Goal: Task Accomplishment & Management: Manage account settings

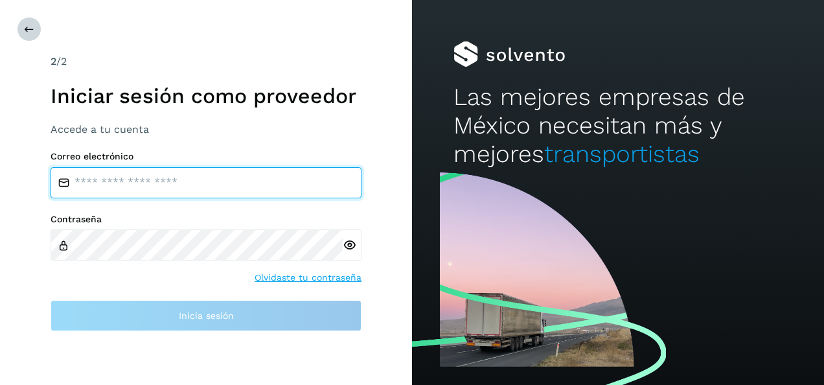
type input "**********"
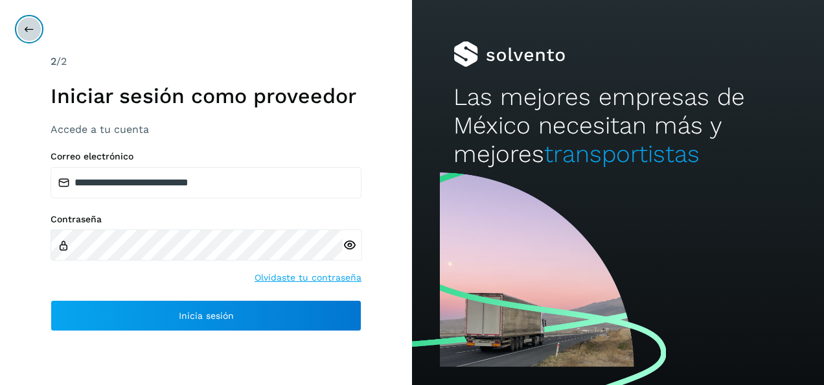
click at [27, 30] on icon at bounding box center [29, 29] width 10 height 10
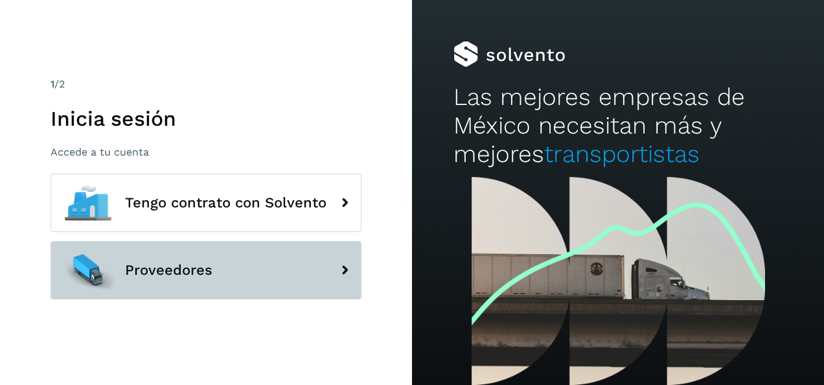
click at [165, 266] on span "Proveedores" at bounding box center [168, 270] width 87 height 16
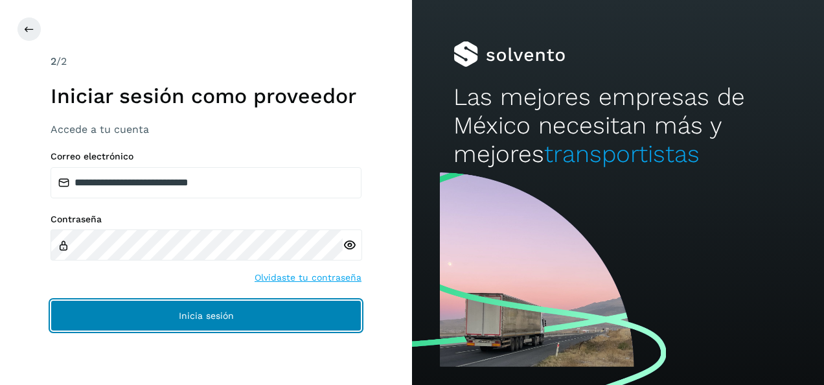
click at [212, 316] on span "Inicia sesión" at bounding box center [206, 315] width 55 height 9
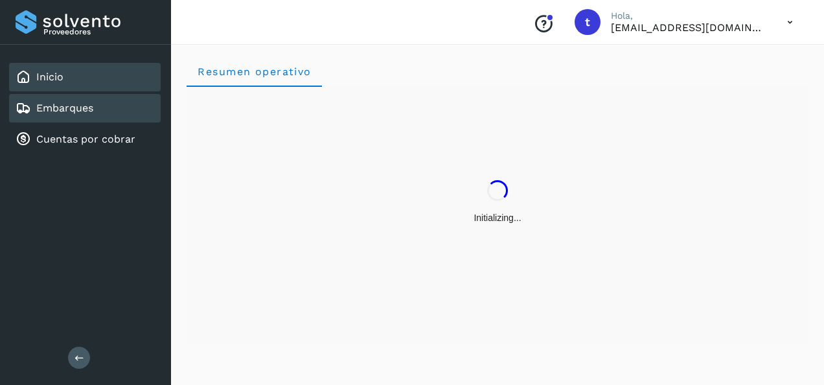
click at [64, 107] on link "Embarques" at bounding box center [64, 108] width 57 height 12
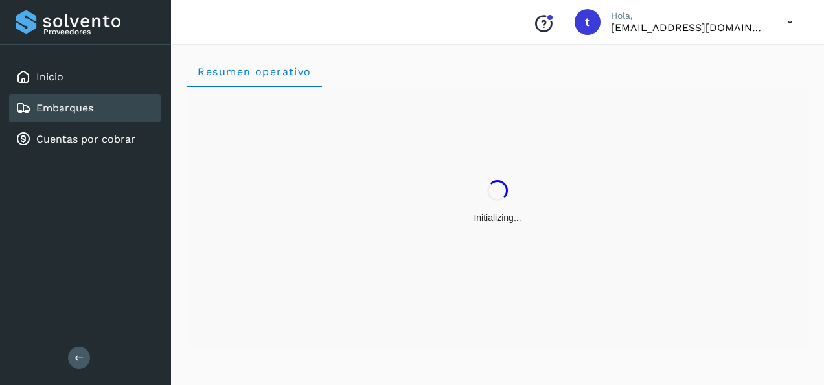
click at [64, 107] on link "Embarques" at bounding box center [64, 108] width 57 height 12
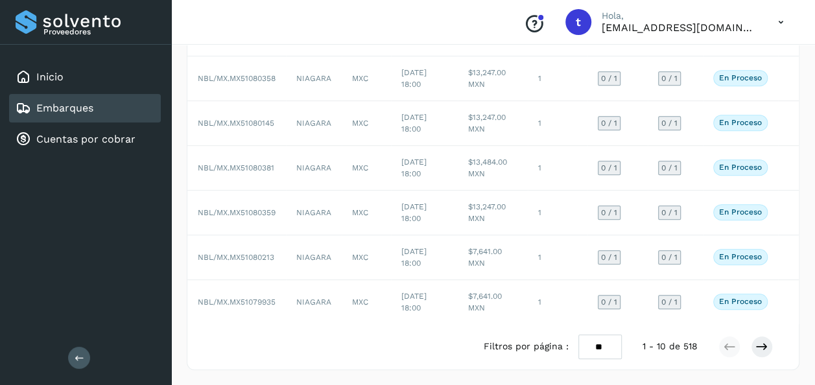
scroll to position [297, 0]
click at [759, 349] on icon at bounding box center [761, 346] width 13 height 13
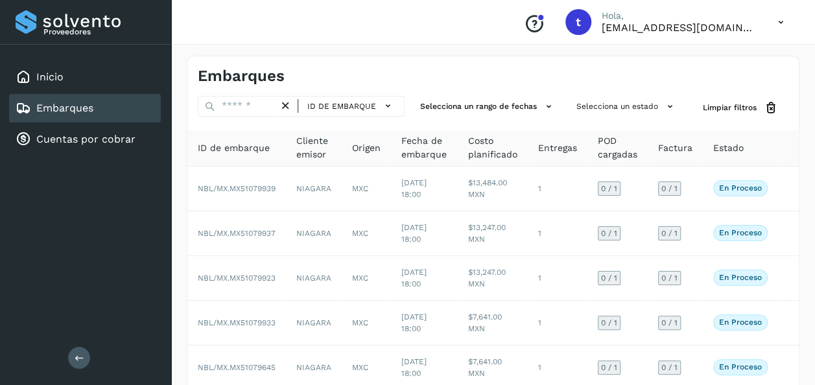
scroll to position [287, 0]
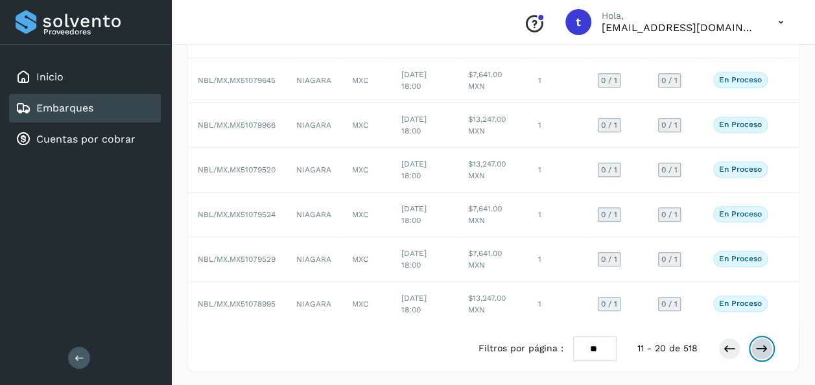
click at [763, 347] on icon at bounding box center [761, 348] width 13 height 13
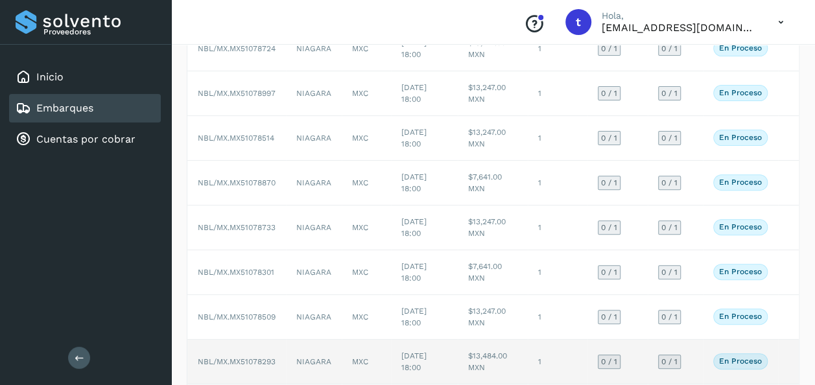
scroll to position [145, 0]
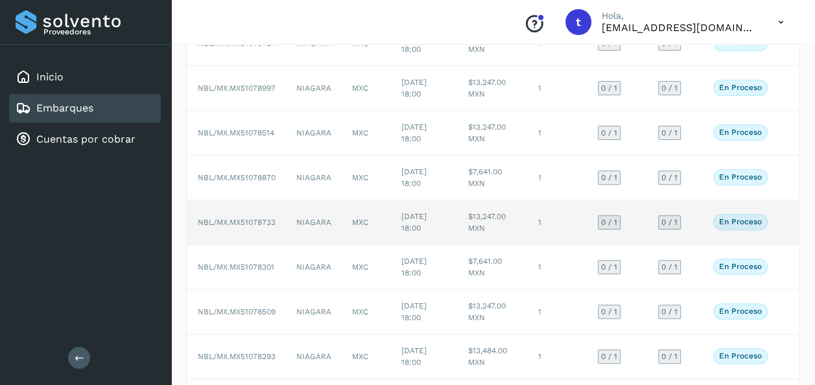
click at [788, 224] on td at bounding box center [788, 222] width 21 height 45
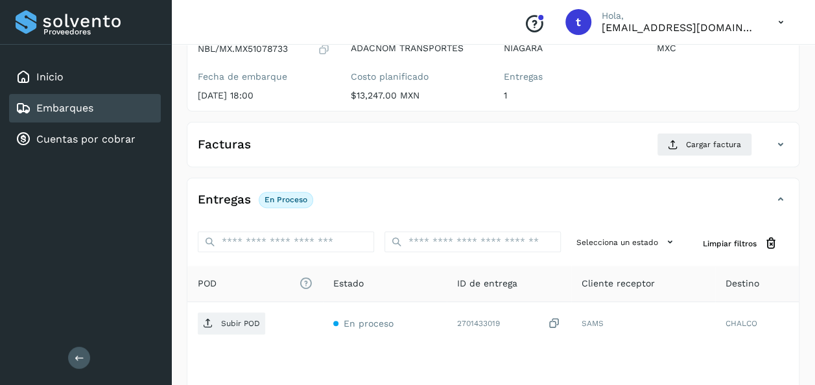
click at [71, 107] on link "Embarques" at bounding box center [64, 108] width 57 height 12
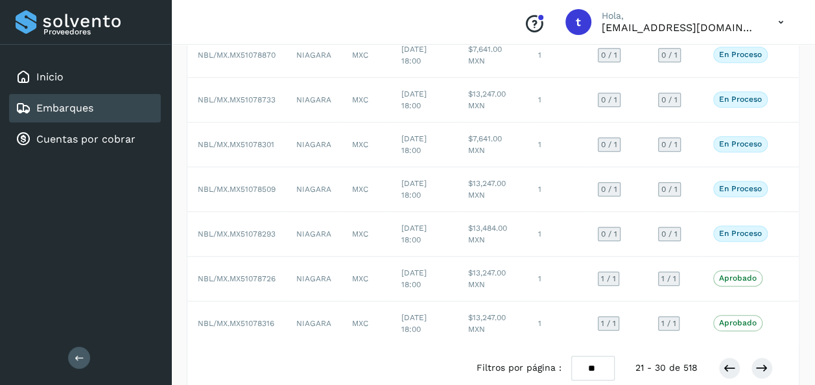
scroll to position [287, 0]
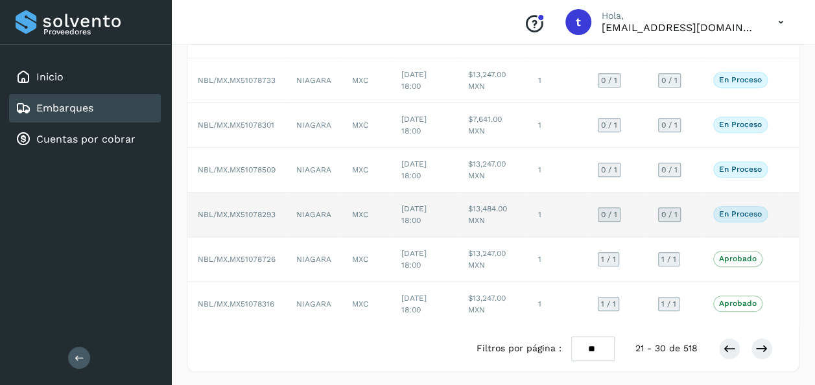
click at [785, 214] on td at bounding box center [788, 214] width 21 height 45
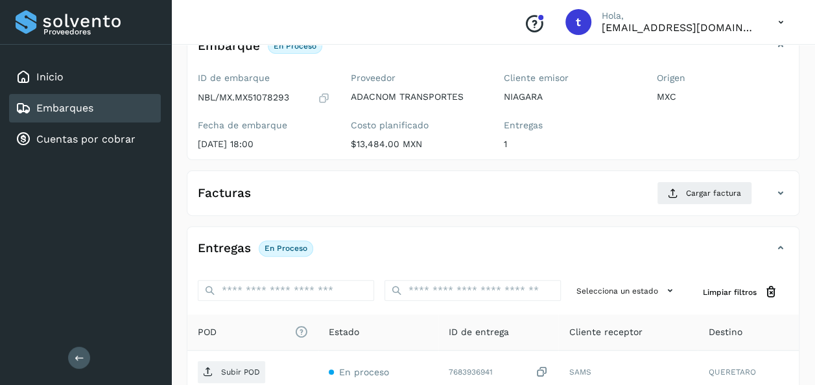
scroll to position [229, 0]
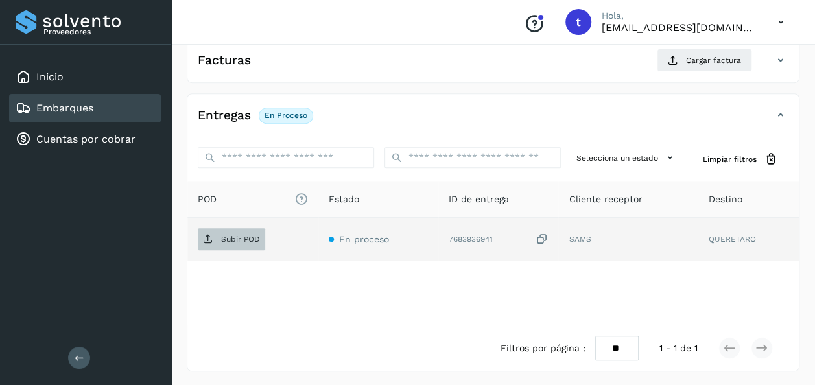
click at [233, 242] on span "Subir POD" at bounding box center [231, 239] width 67 height 21
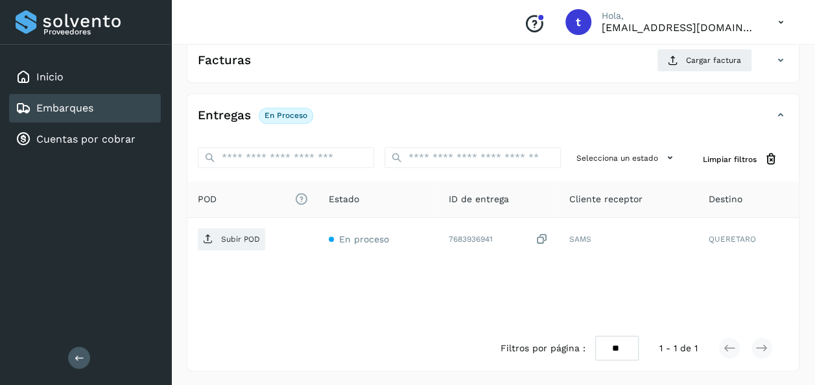
click at [101, 112] on div "Embarques" at bounding box center [85, 108] width 152 height 29
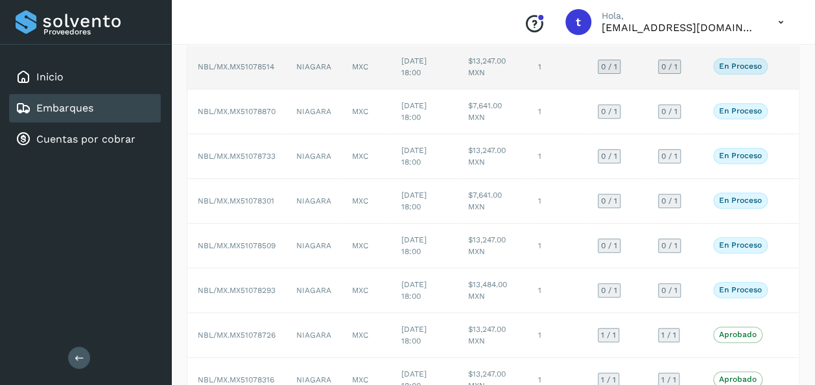
scroll to position [239, 0]
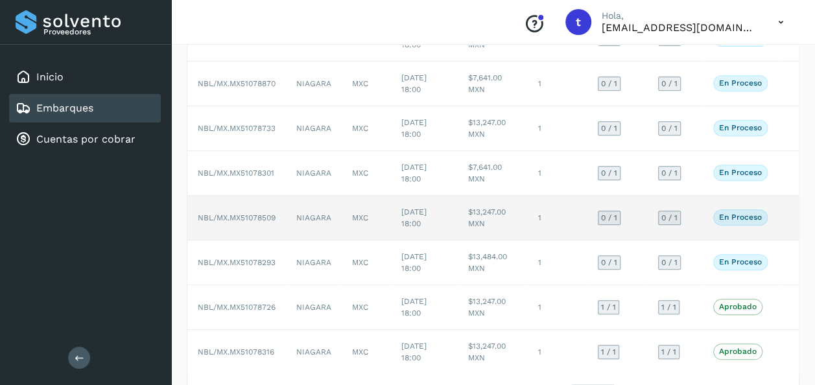
click at [781, 216] on td at bounding box center [788, 218] width 21 height 45
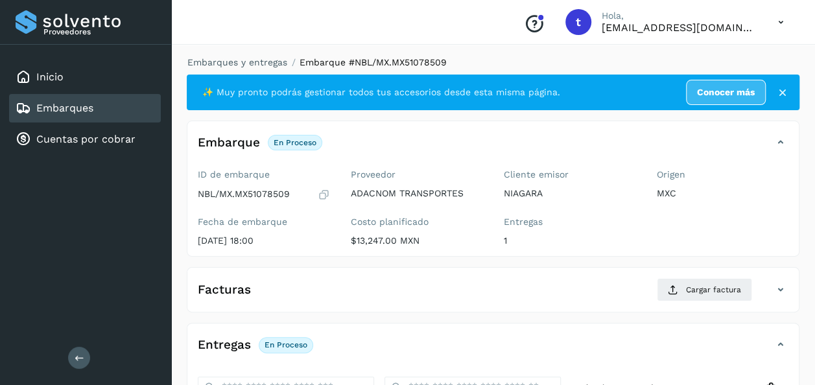
scroll to position [229, 0]
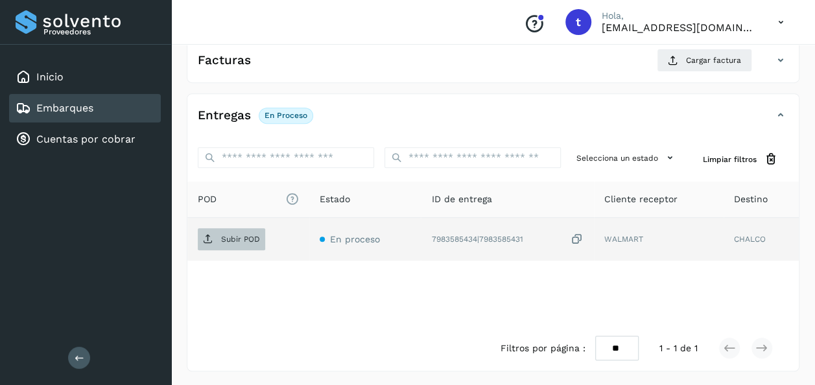
click at [242, 241] on p "Subir POD" at bounding box center [240, 239] width 39 height 9
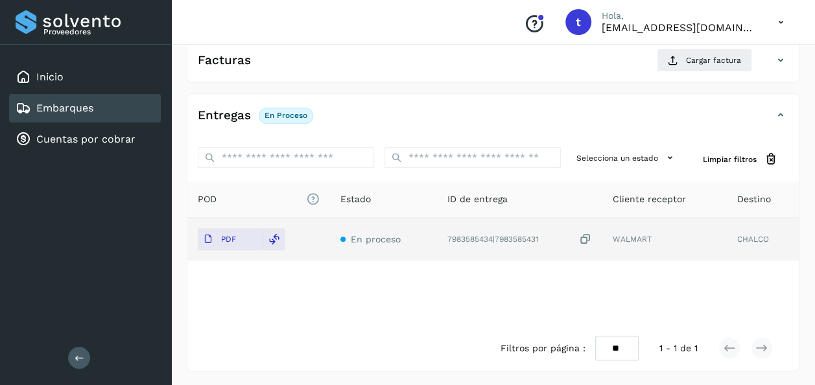
scroll to position [0, 0]
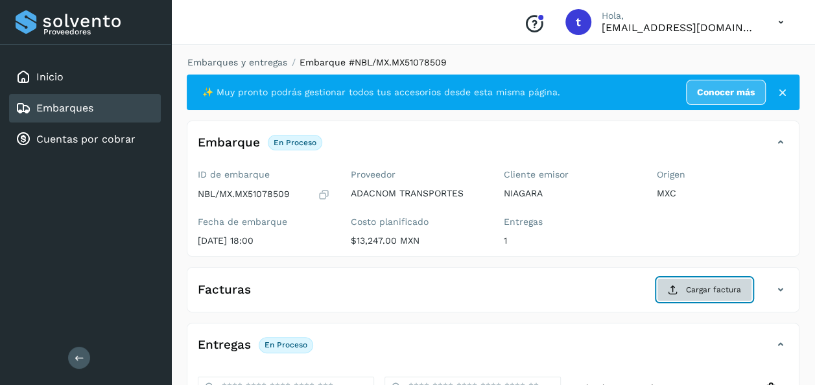
click at [691, 290] on span "Cargar factura" at bounding box center [713, 290] width 55 height 12
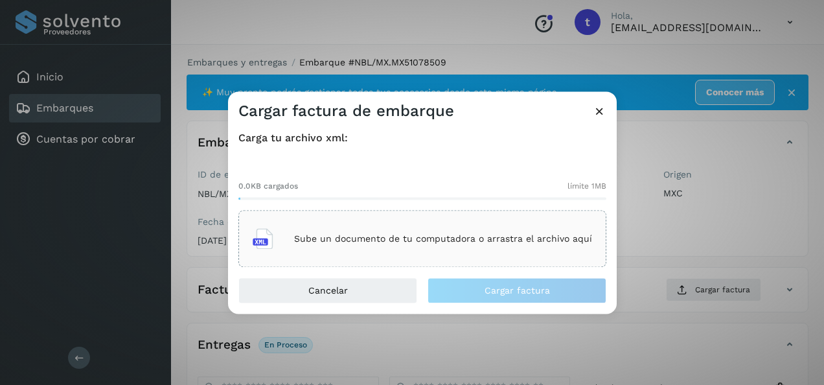
click at [340, 238] on p "Sube un documento de tu computadora o arrastra el archivo aquí" at bounding box center [443, 238] width 298 height 11
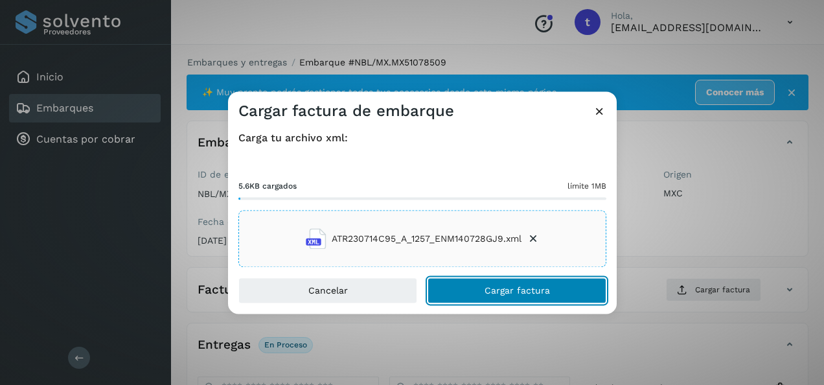
click at [522, 290] on span "Cargar factura" at bounding box center [517, 290] width 65 height 9
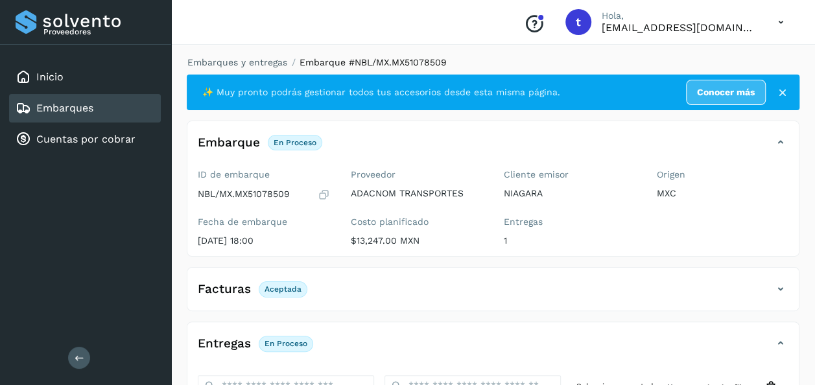
click at [56, 109] on link "Embarques" at bounding box center [64, 108] width 57 height 12
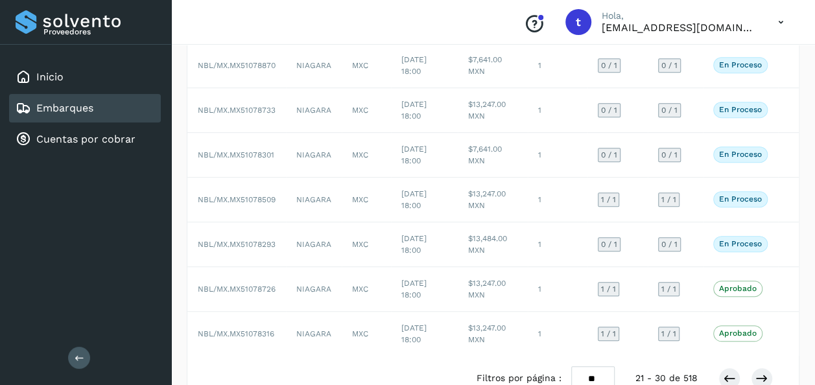
scroll to position [258, 0]
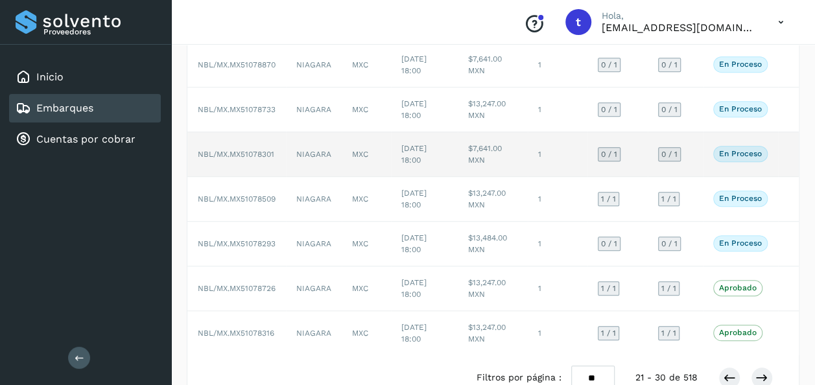
click at [784, 151] on td at bounding box center [788, 154] width 21 height 45
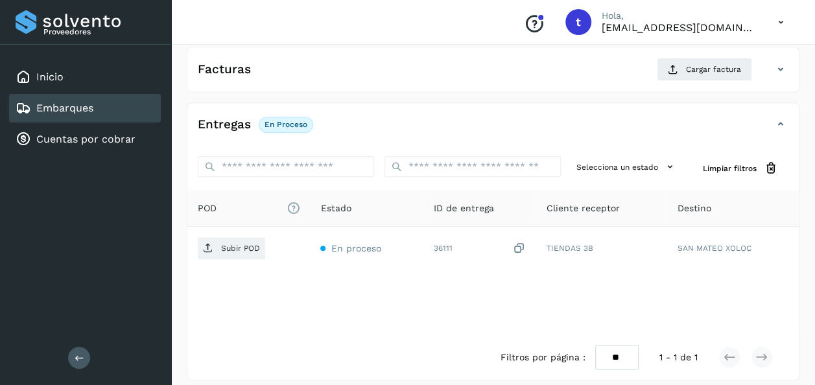
scroll to position [229, 0]
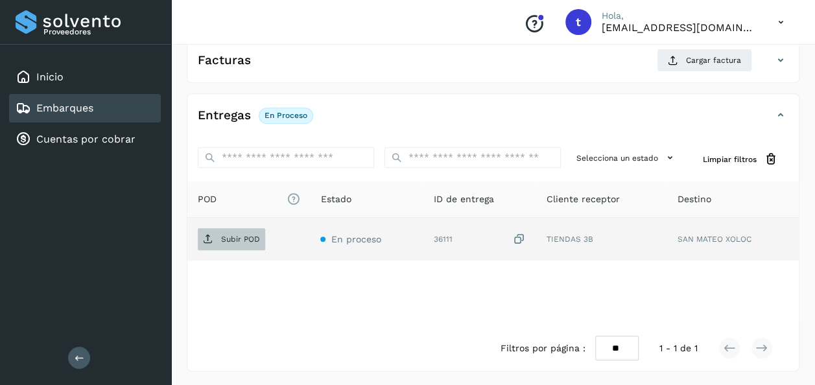
click at [226, 240] on p "Subir POD" at bounding box center [240, 239] width 39 height 9
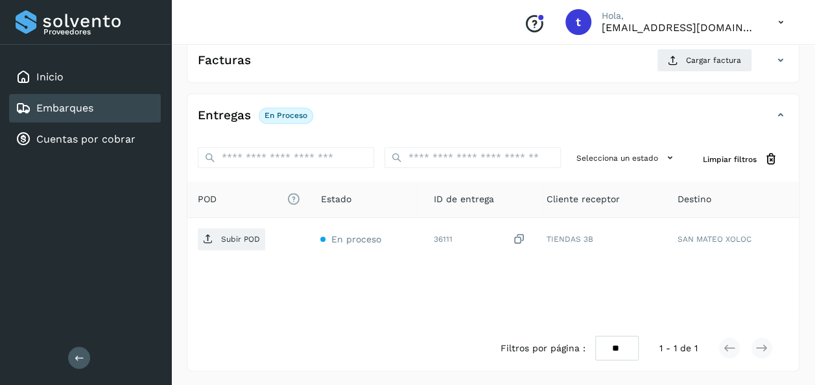
click at [101, 110] on div "Embarques" at bounding box center [85, 108] width 152 height 29
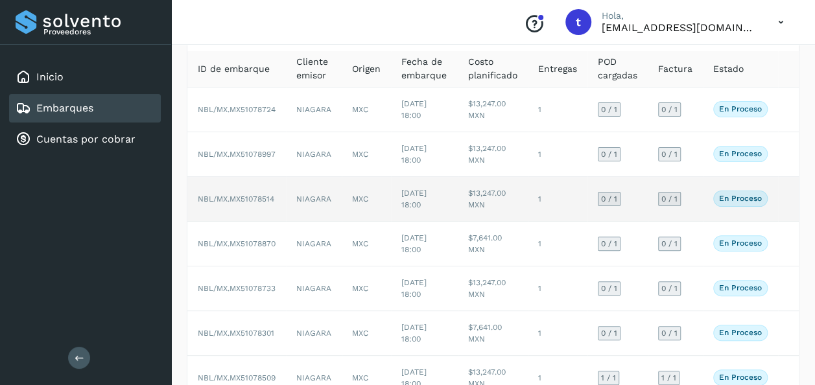
scroll to position [81, 0]
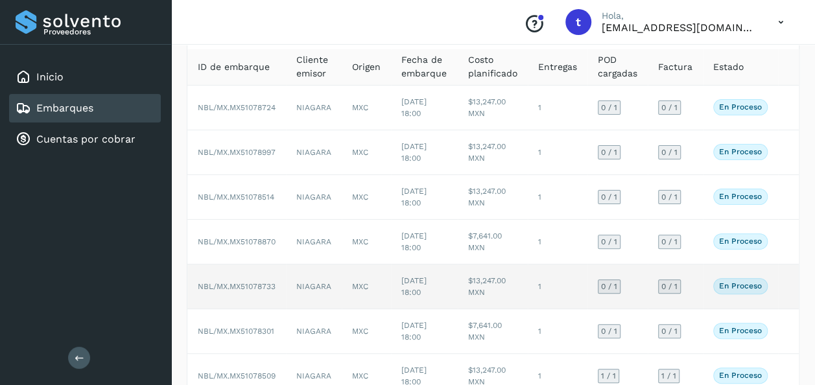
click at [787, 288] on td at bounding box center [788, 286] width 21 height 45
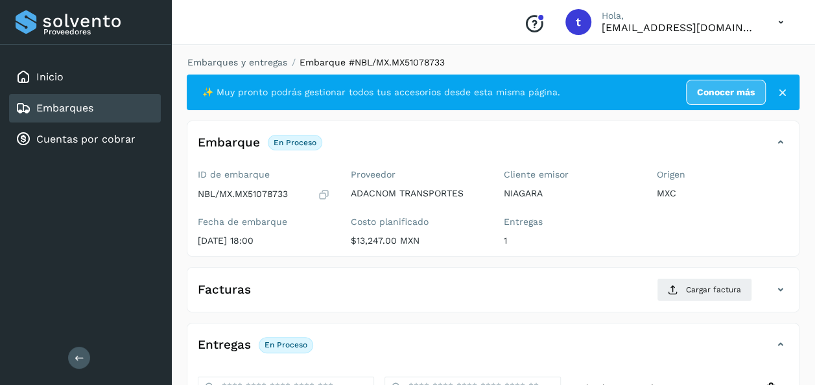
scroll to position [229, 0]
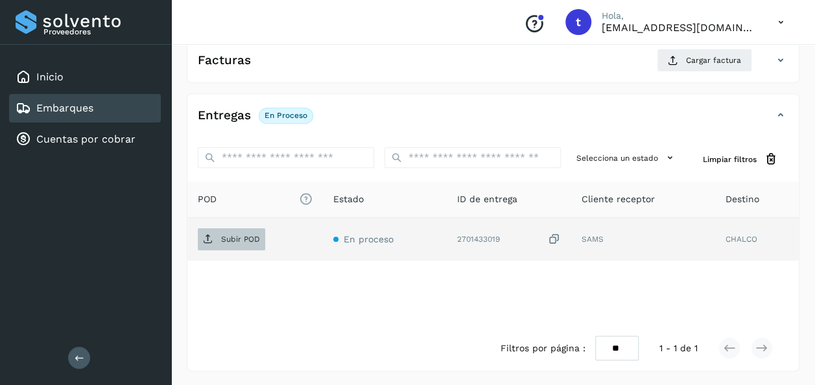
click at [240, 238] on p "Subir POD" at bounding box center [240, 239] width 39 height 9
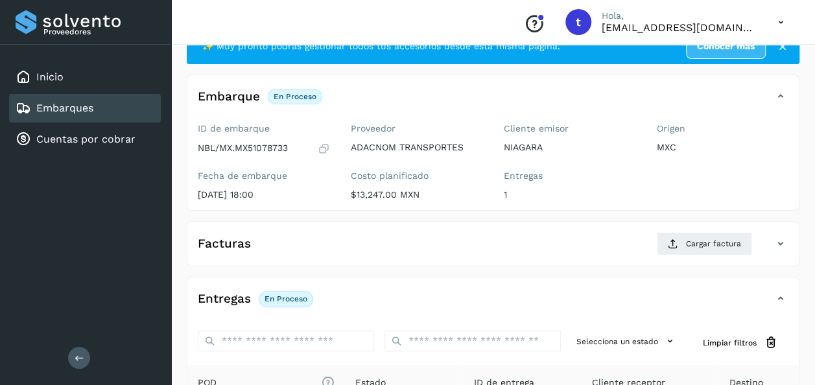
scroll to position [75, 0]
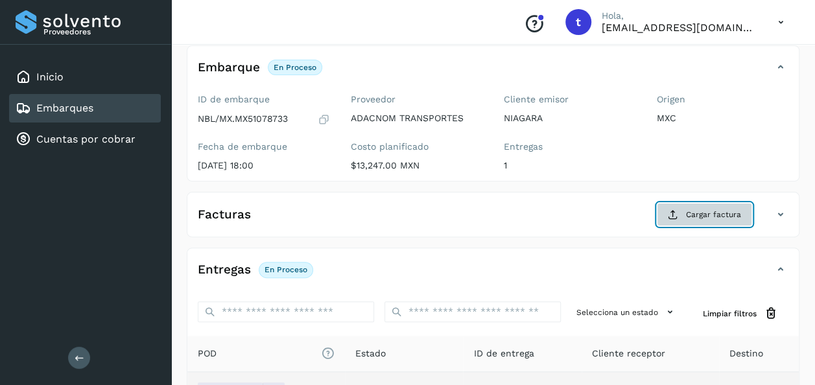
click at [697, 220] on button "Cargar factura" at bounding box center [703, 214] width 95 height 23
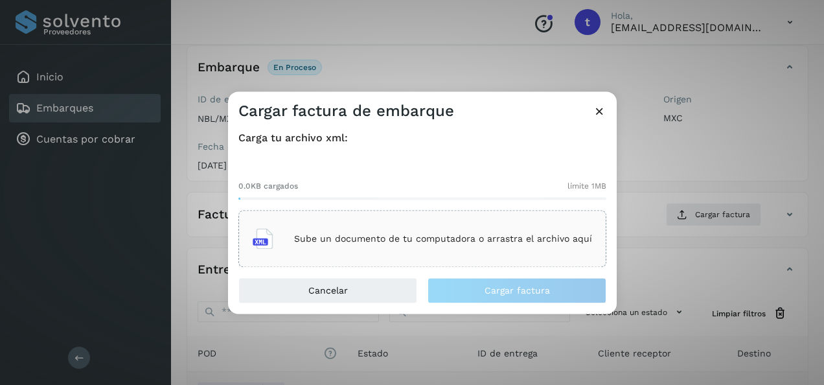
click at [434, 235] on p "Sube un documento de tu computadora o arrastra el archivo aquí" at bounding box center [443, 238] width 298 height 11
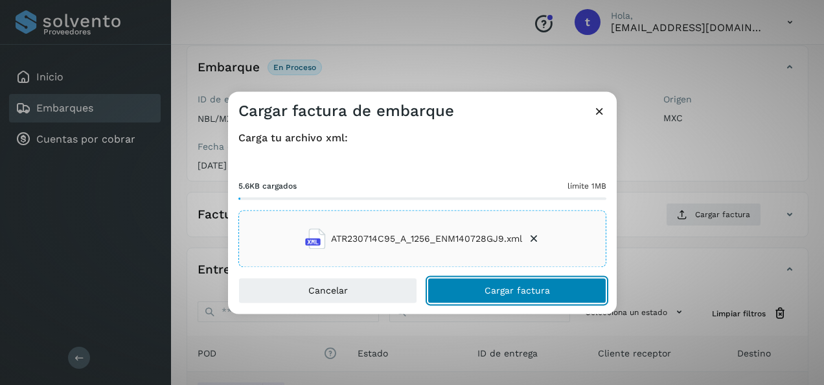
click at [509, 295] on span "Cargar factura" at bounding box center [517, 290] width 65 height 9
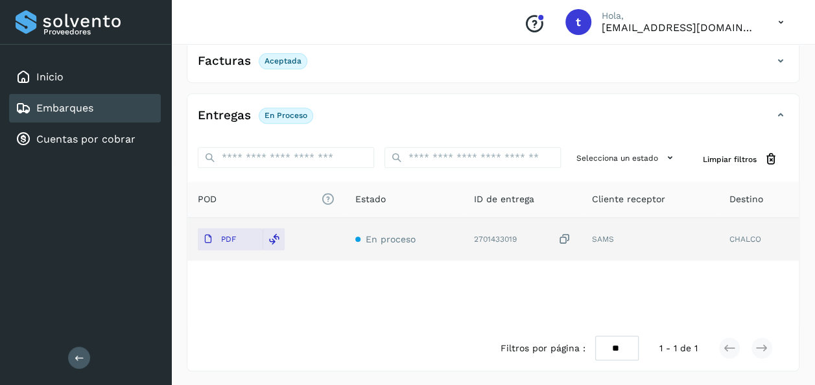
scroll to position [0, 0]
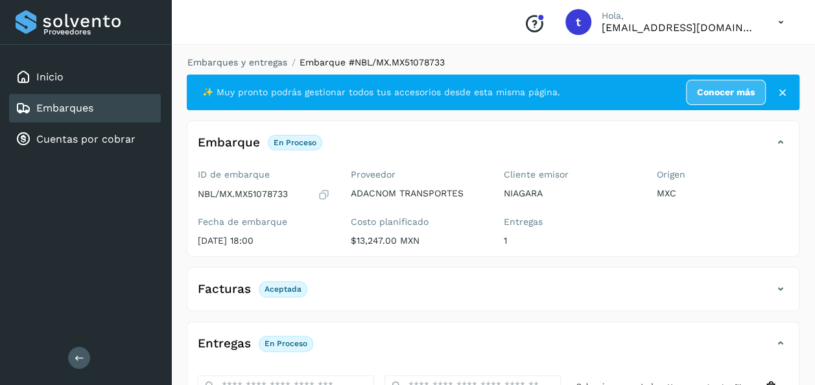
click at [94, 113] on div "Embarques" at bounding box center [85, 108] width 152 height 29
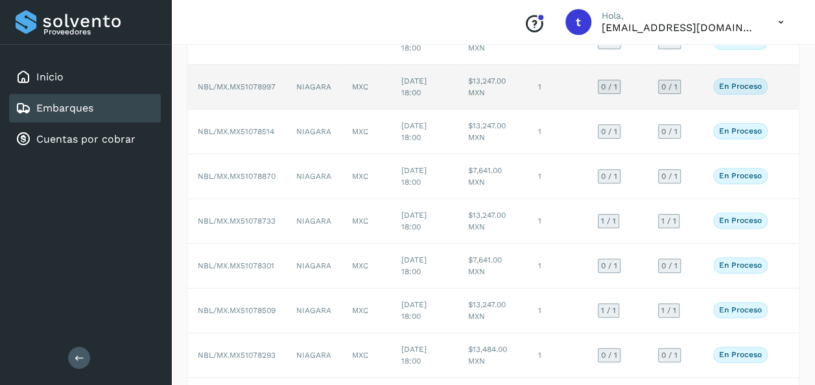
scroll to position [147, 0]
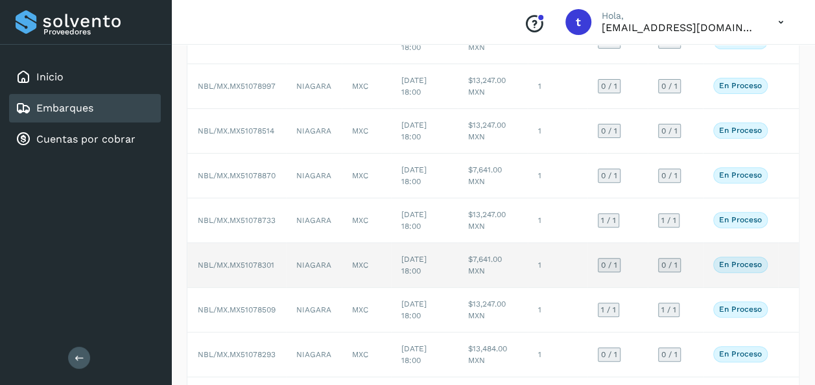
click at [787, 268] on td at bounding box center [788, 265] width 21 height 45
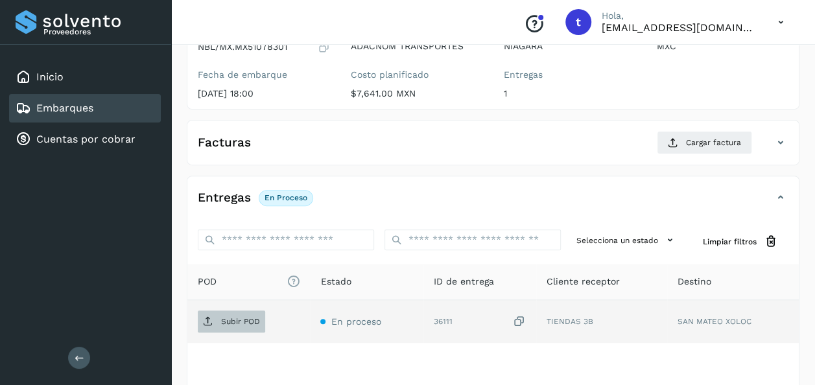
click at [238, 322] on p "Subir POD" at bounding box center [240, 321] width 39 height 9
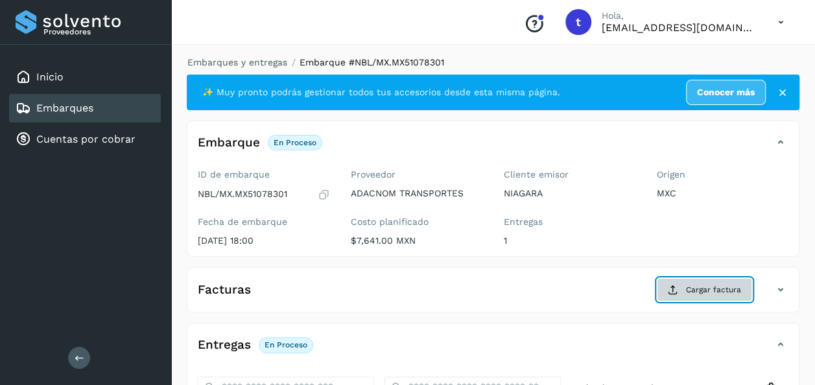
click at [696, 286] on span "Cargar factura" at bounding box center [713, 290] width 55 height 12
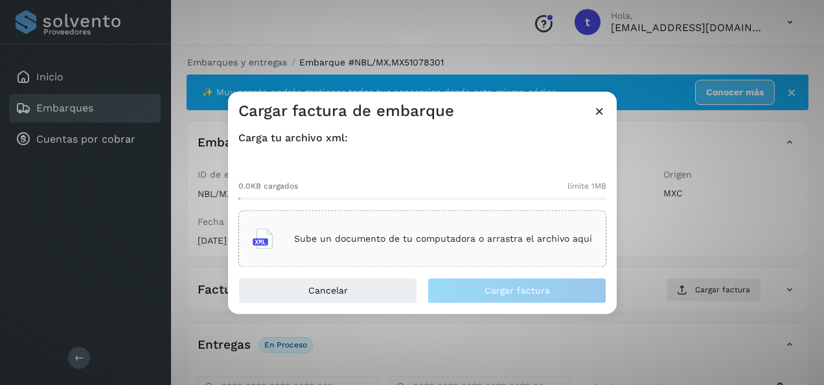
click at [433, 246] on div "Sube un documento de tu computadora o arrastra el archivo aquí" at bounding box center [423, 239] width 340 height 35
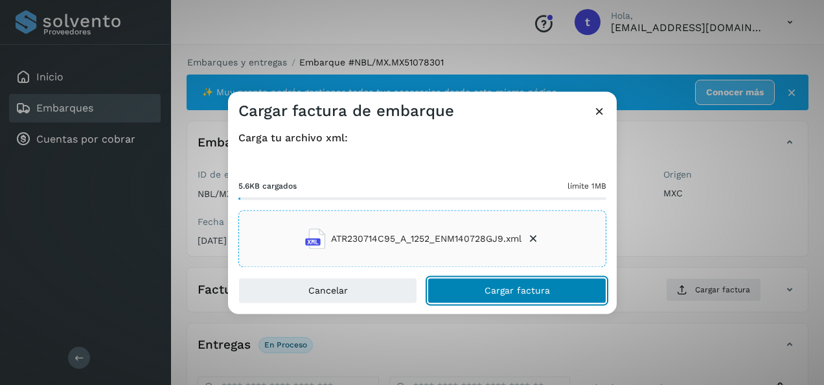
click at [483, 290] on button "Cargar factura" at bounding box center [517, 291] width 179 height 26
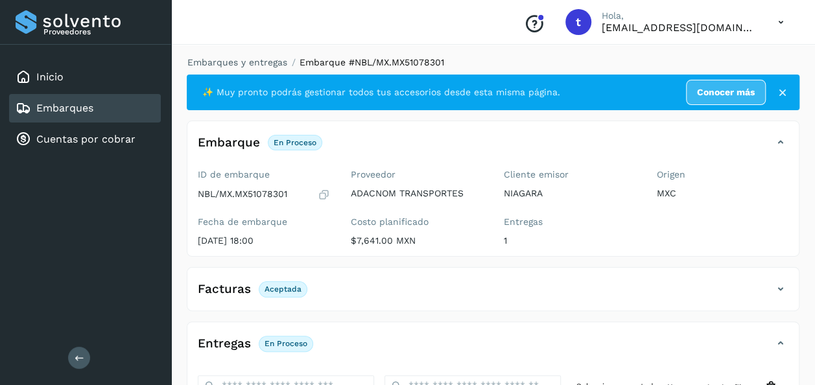
click at [90, 111] on link "Embarques" at bounding box center [64, 108] width 57 height 12
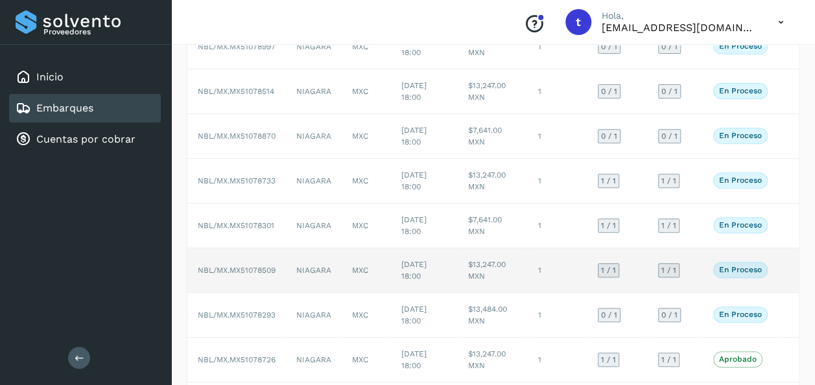
scroll to position [192, 0]
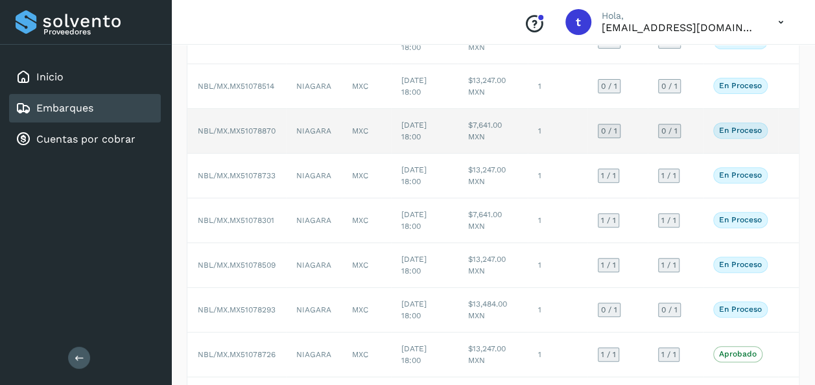
click at [783, 124] on td at bounding box center [788, 131] width 21 height 45
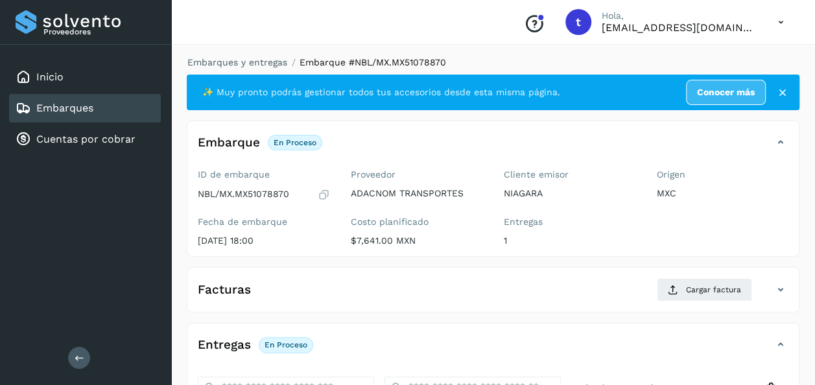
scroll to position [229, 0]
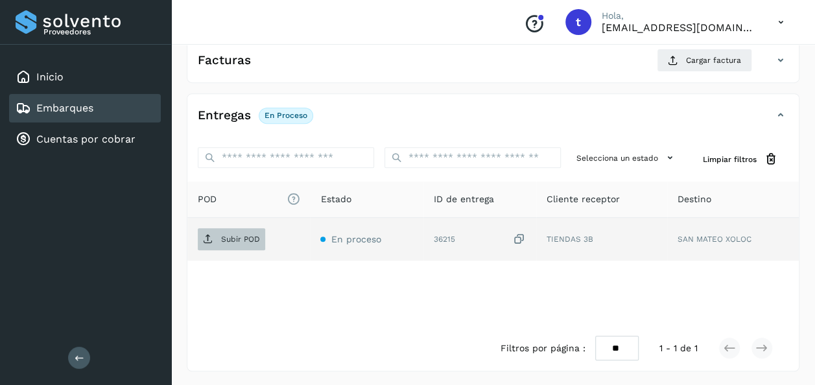
click at [249, 236] on p "Subir POD" at bounding box center [240, 239] width 39 height 9
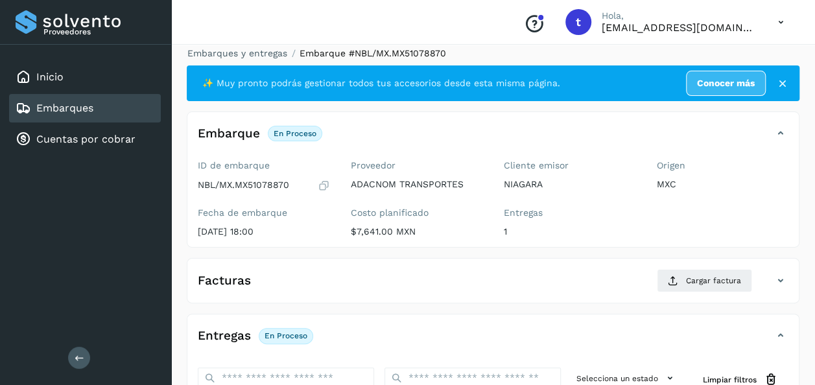
scroll to position [0, 0]
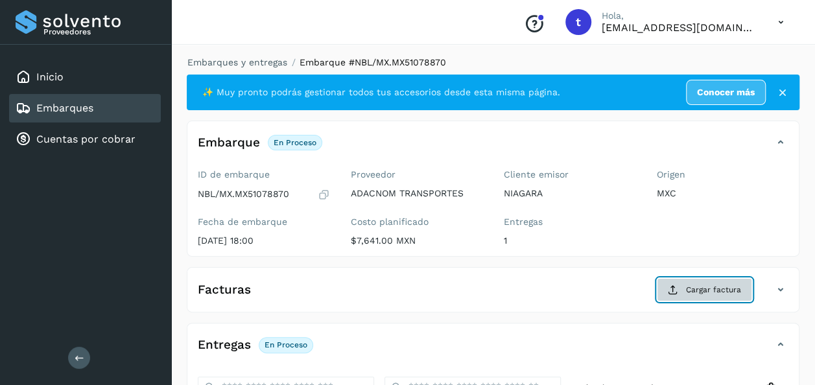
click at [693, 293] on span "Cargar factura" at bounding box center [713, 290] width 55 height 12
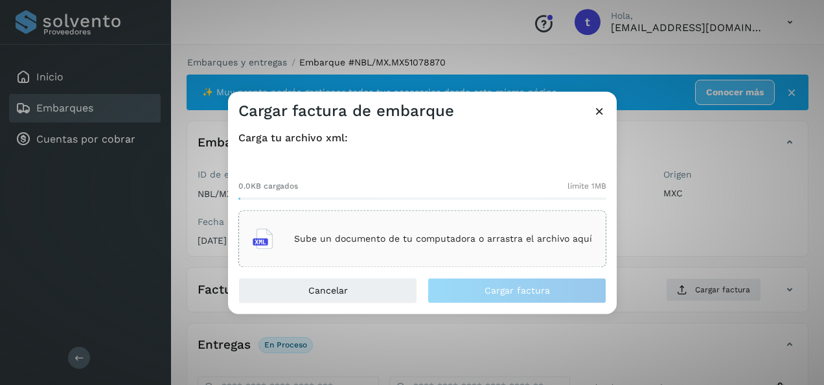
click at [449, 237] on p "Sube un documento de tu computadora o arrastra el archivo aquí" at bounding box center [443, 238] width 298 height 11
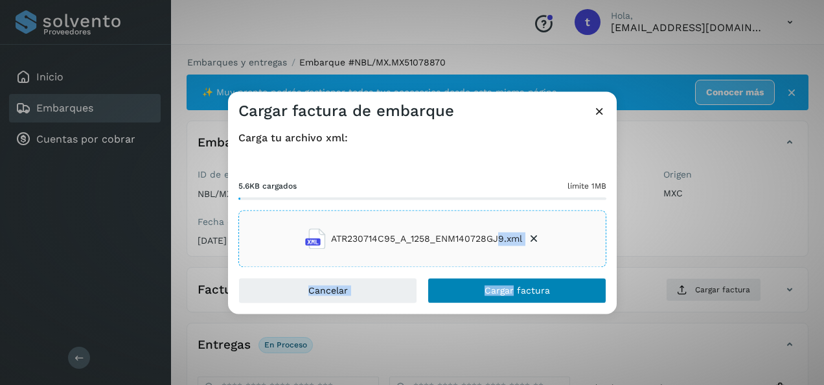
drag, startPoint x: 498, startPoint y: 246, endPoint x: 514, endPoint y: 288, distance: 45.5
click at [514, 288] on div "Cargar factura de embarque Carga tu archivo xml: 5.6KB cargados límite 1MB ATR2…" at bounding box center [422, 202] width 389 height 222
click at [514, 288] on span "Cargar factura" at bounding box center [517, 290] width 65 height 9
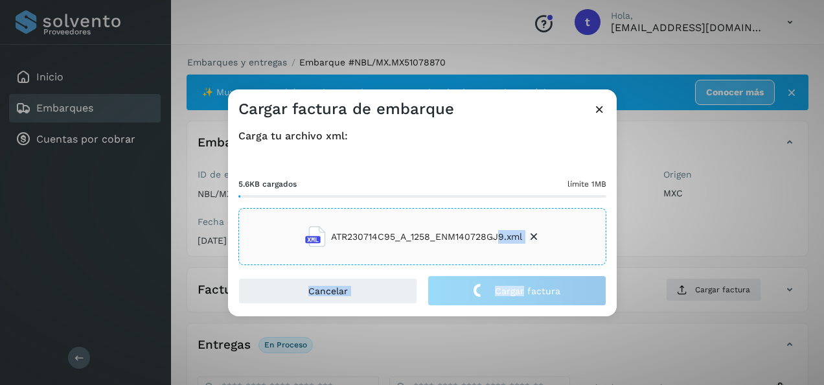
click at [743, 196] on div "Cargar factura de embarque Carga tu archivo xml: 5.6KB cargados límite 1MB ATR2…" at bounding box center [412, 192] width 824 height 385
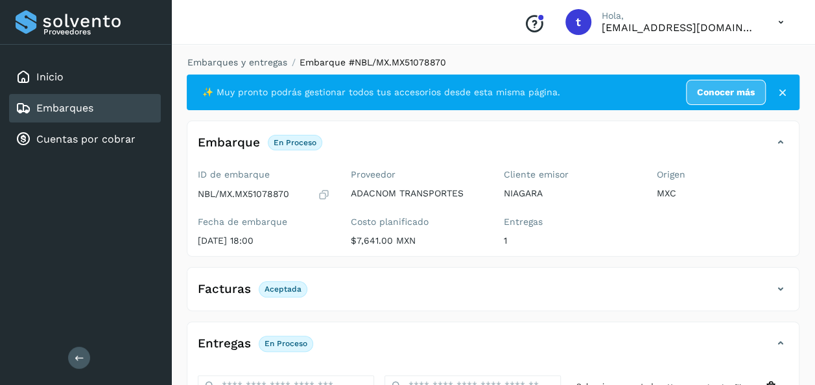
click at [91, 106] on link "Embarques" at bounding box center [64, 108] width 57 height 12
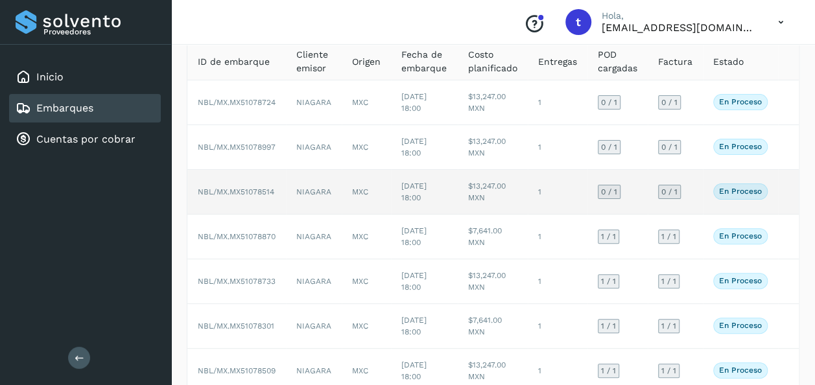
scroll to position [87, 0]
click at [778, 192] on td at bounding box center [788, 191] width 21 height 45
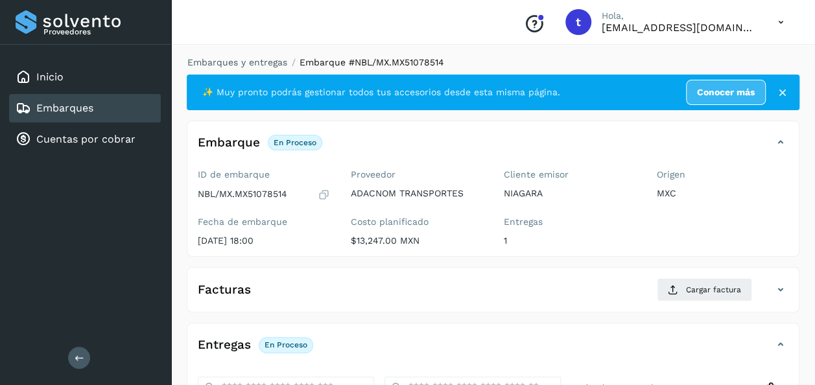
scroll to position [229, 0]
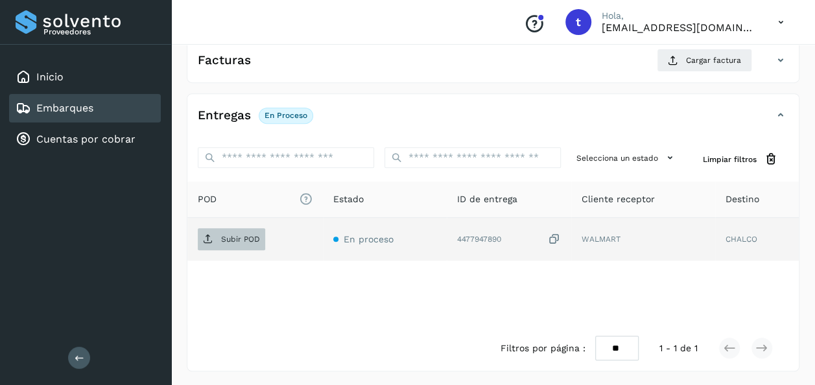
click at [238, 237] on p "Subir POD" at bounding box center [240, 239] width 39 height 9
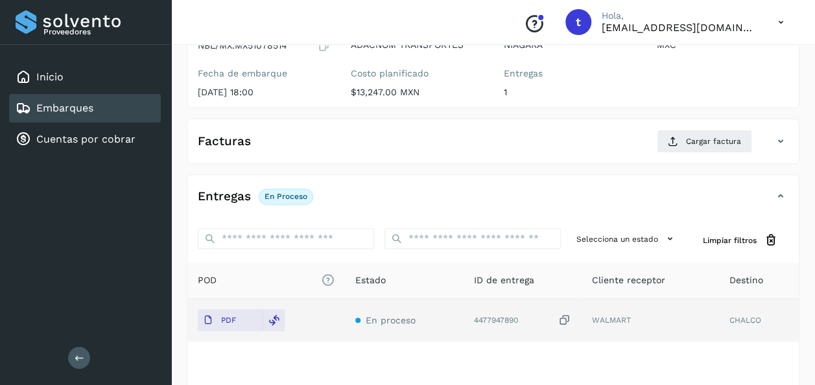
scroll to position [0, 0]
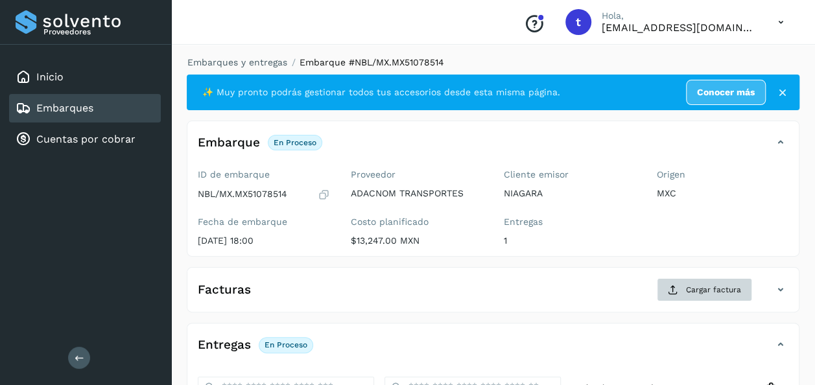
click at [714, 290] on span "Cargar factura" at bounding box center [713, 290] width 55 height 12
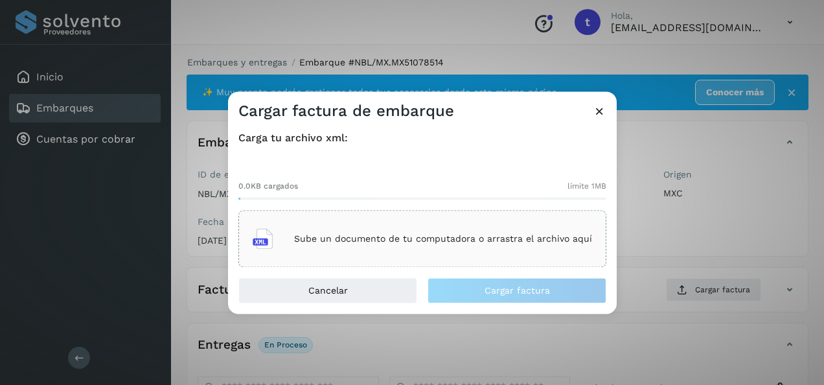
click at [404, 238] on p "Sube un documento de tu computadora o arrastra el archivo aquí" at bounding box center [443, 238] width 298 height 11
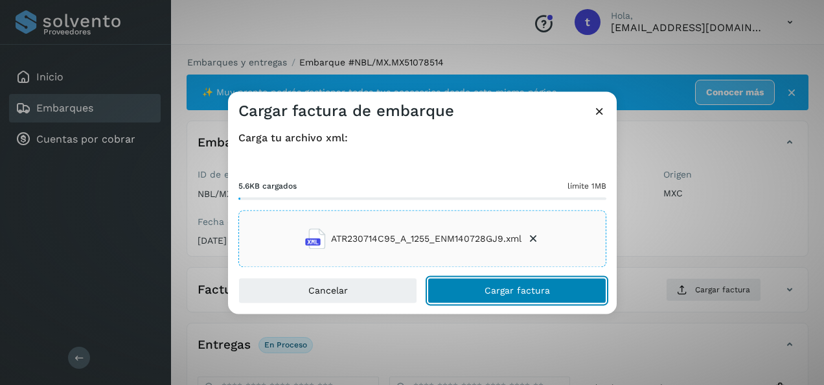
click at [508, 292] on span "Cargar factura" at bounding box center [517, 290] width 65 height 9
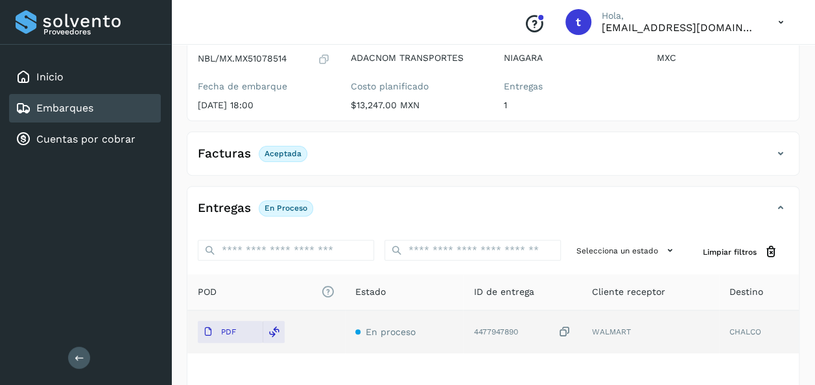
scroll to position [135, 0]
click at [75, 104] on link "Embarques" at bounding box center [64, 108] width 57 height 12
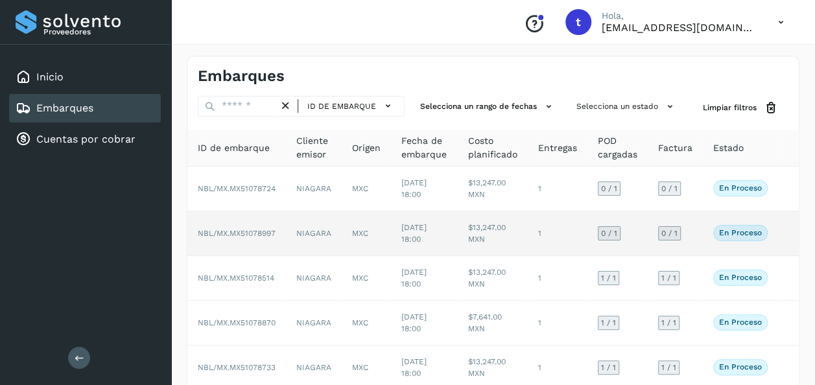
click at [783, 232] on td at bounding box center [788, 233] width 21 height 45
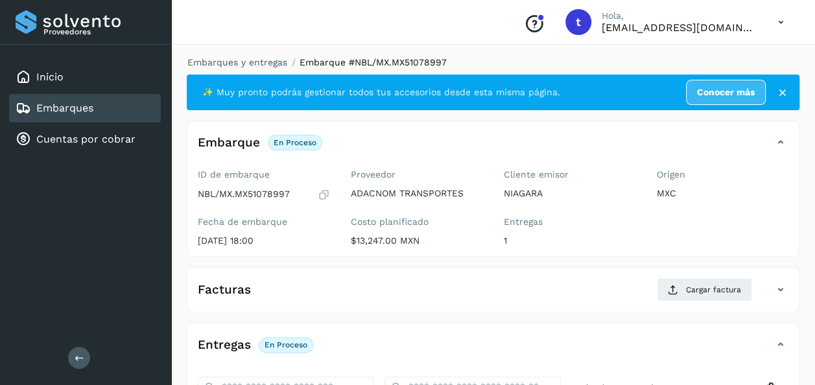
scroll to position [229, 0]
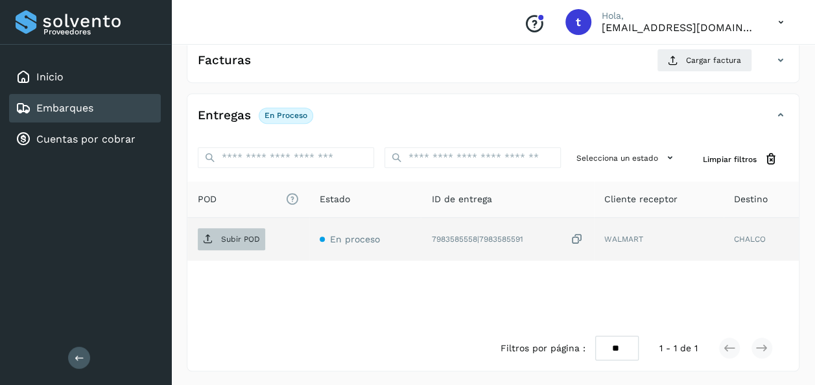
click at [234, 237] on p "Subir POD" at bounding box center [240, 239] width 39 height 9
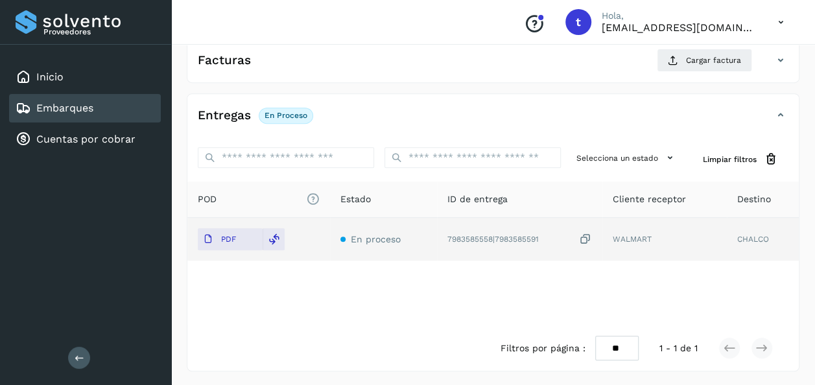
click at [684, 284] on div "POD El tamaño máximo de archivo es de 20 Mb. Estado ID de entrega Cliente recep…" at bounding box center [492, 253] width 611 height 144
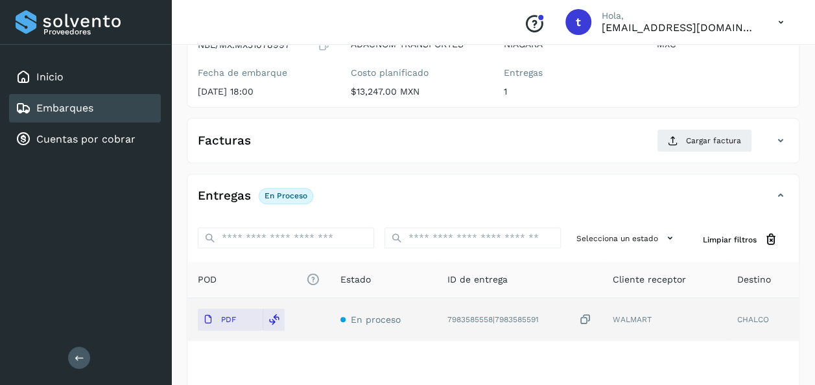
scroll to position [0, 0]
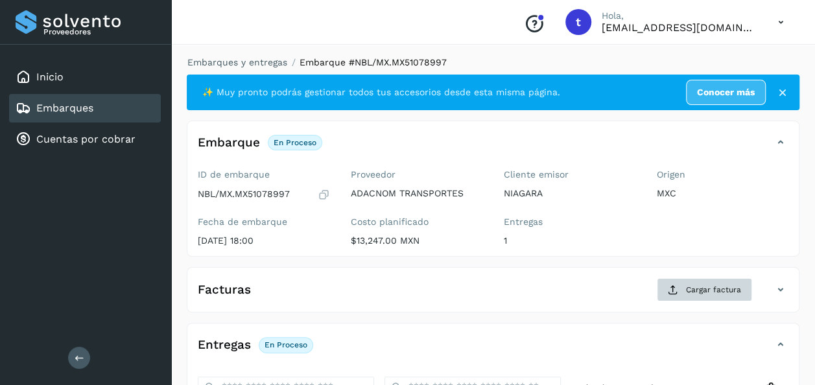
click at [709, 292] on span "Cargar factura" at bounding box center [713, 290] width 55 height 12
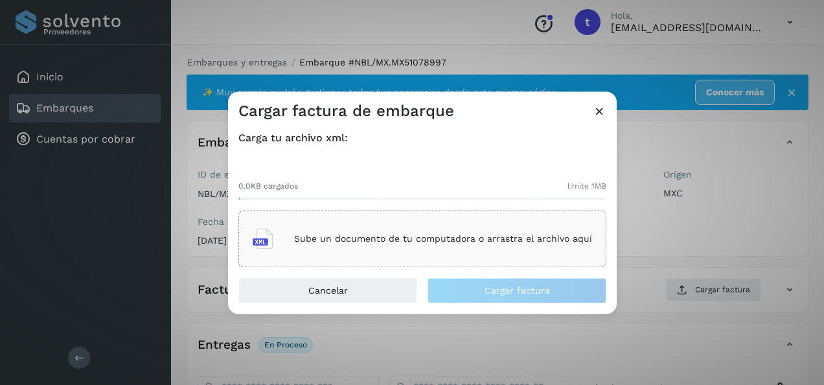
click at [458, 231] on div "Sube un documento de tu computadora o arrastra el archivo aquí" at bounding box center [423, 239] width 340 height 35
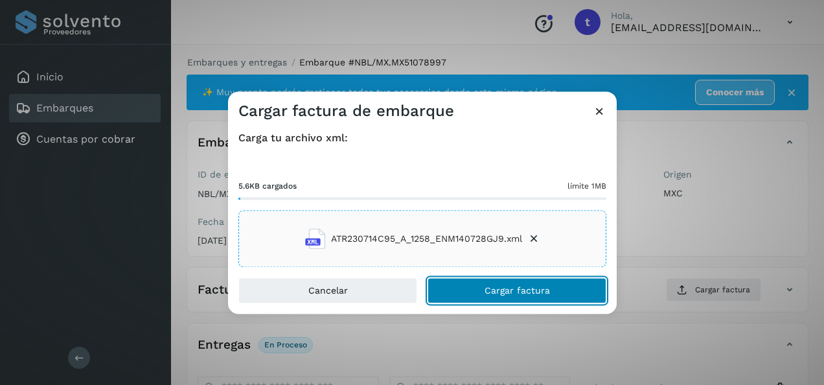
click at [495, 290] on span "Cargar factura" at bounding box center [517, 290] width 65 height 9
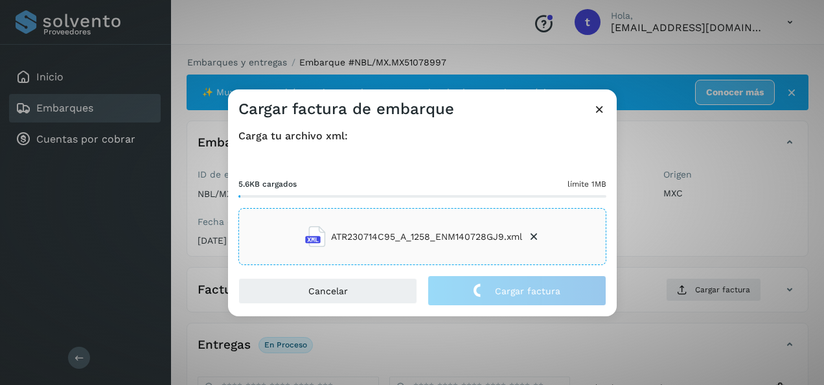
click at [593, 107] on icon at bounding box center [600, 109] width 14 height 14
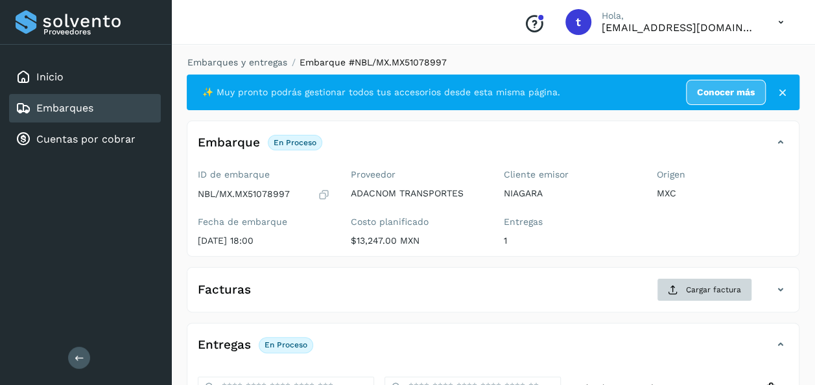
click at [702, 288] on span "Cargar factura" at bounding box center [713, 290] width 55 height 12
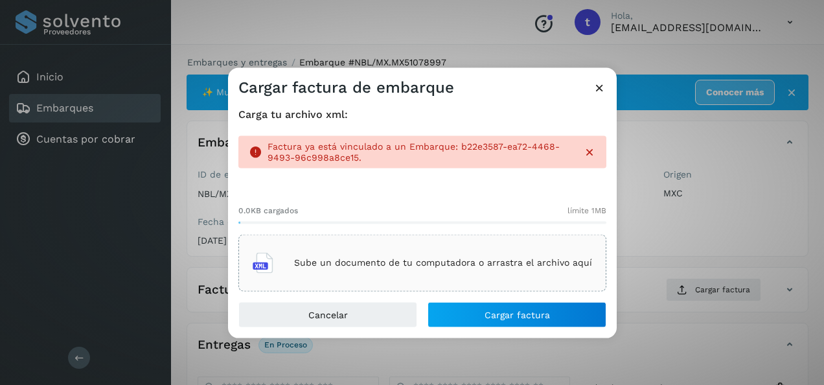
click at [448, 262] on p "Sube un documento de tu computadora o arrastra el archivo aquí" at bounding box center [443, 262] width 298 height 11
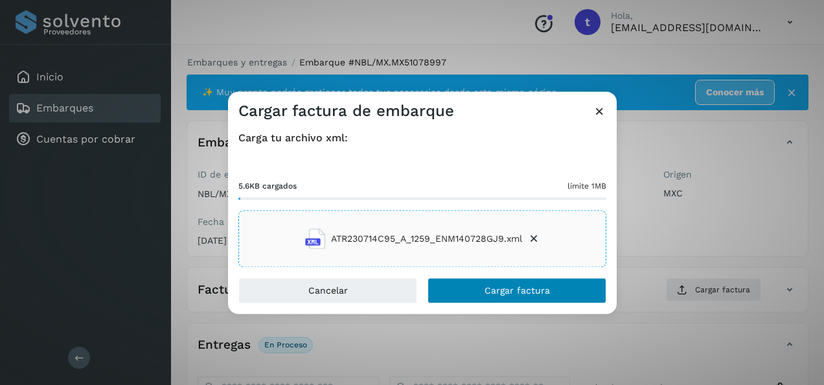
click at [516, 290] on span "Cargar factura" at bounding box center [517, 290] width 65 height 9
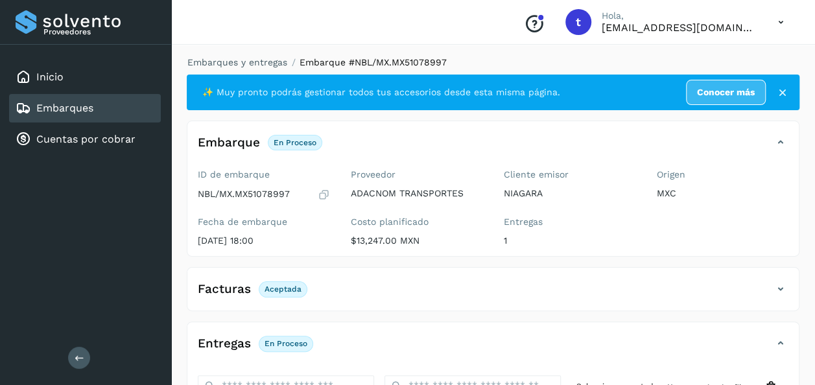
click at [92, 106] on link "Embarques" at bounding box center [64, 108] width 57 height 12
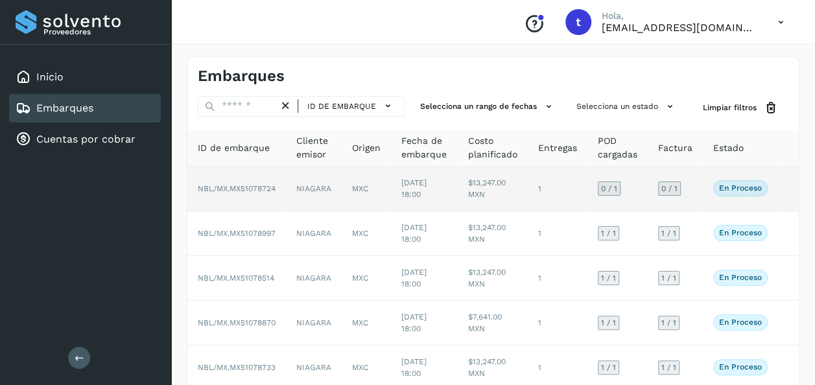
click at [747, 195] on span "En proceso" at bounding box center [740, 188] width 54 height 16
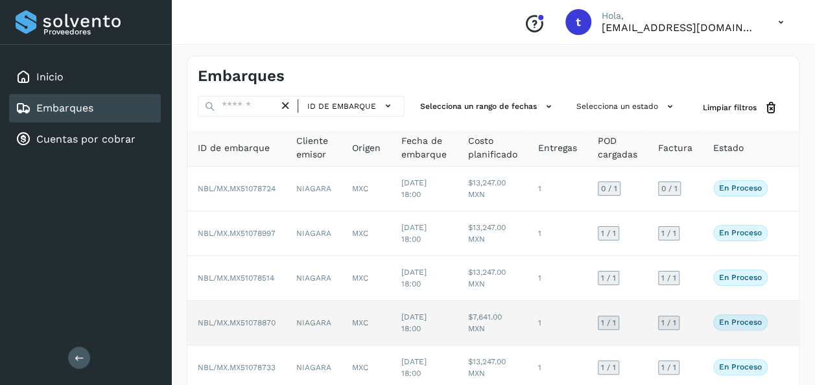
click at [797, 336] on td at bounding box center [788, 323] width 21 height 45
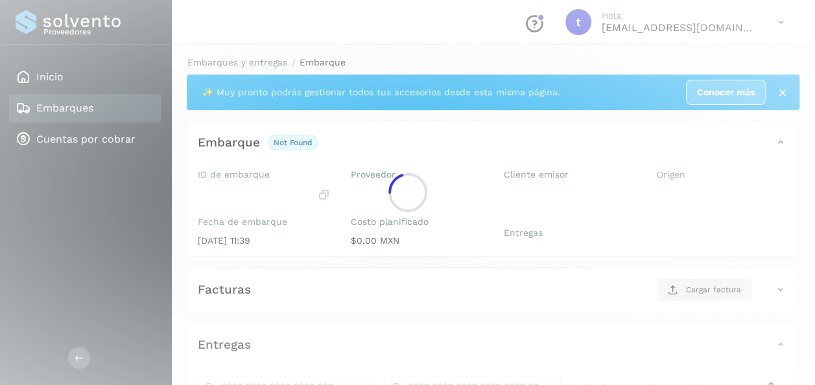
click at [785, 192] on div at bounding box center [407, 192] width 815 height 385
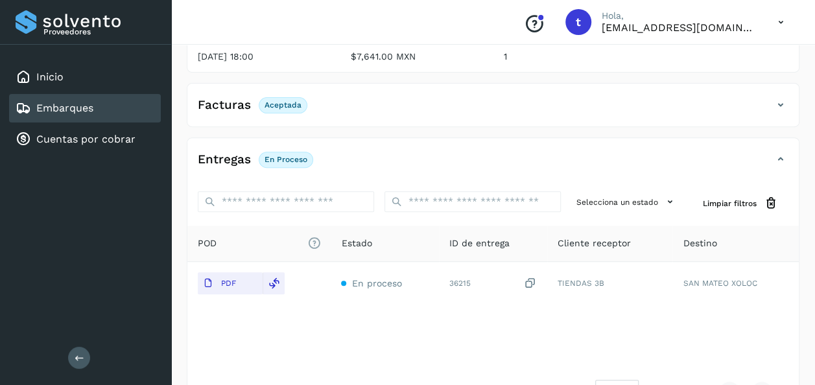
scroll to position [228, 0]
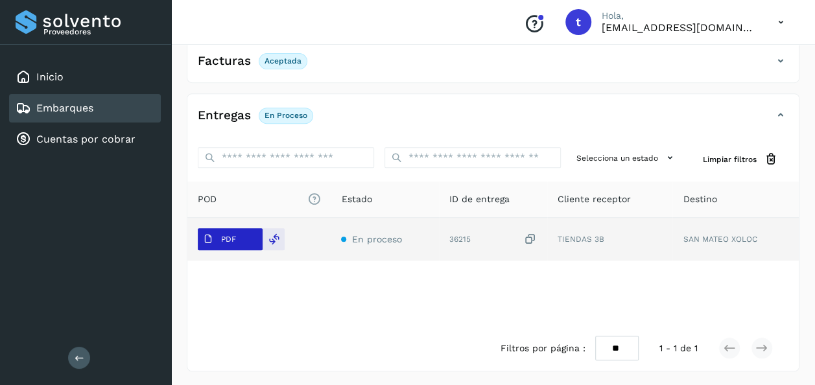
click at [249, 236] on button "PDF" at bounding box center [230, 239] width 65 height 22
click at [231, 236] on p "PDF" at bounding box center [228, 239] width 15 height 9
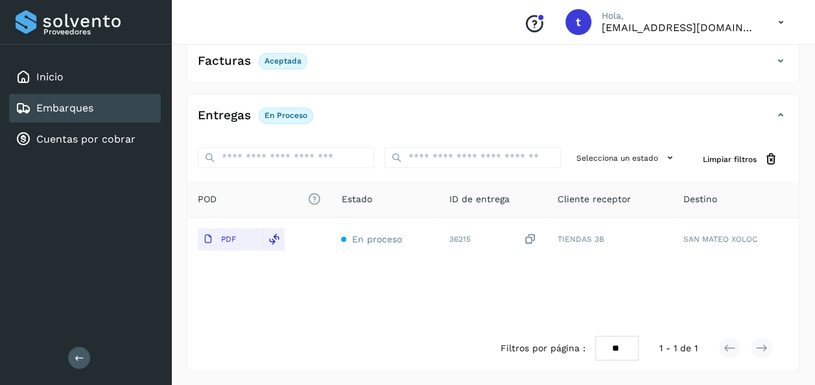
click at [367, 321] on div "POD El tamaño máximo de archivo es de 20 Mb. Estado ID de entrega Cliente recep…" at bounding box center [492, 253] width 611 height 144
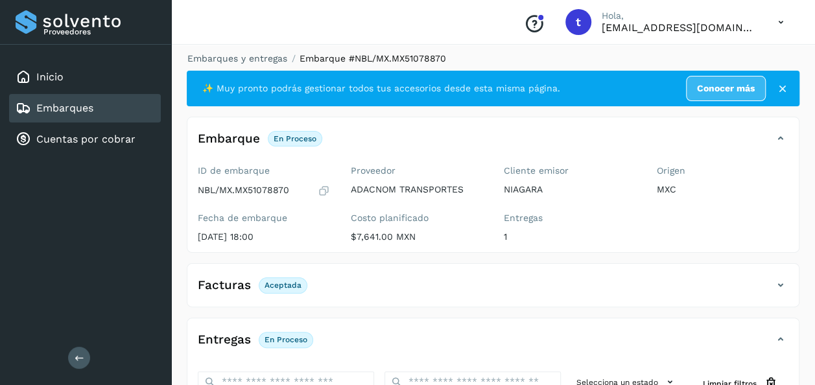
scroll to position [0, 0]
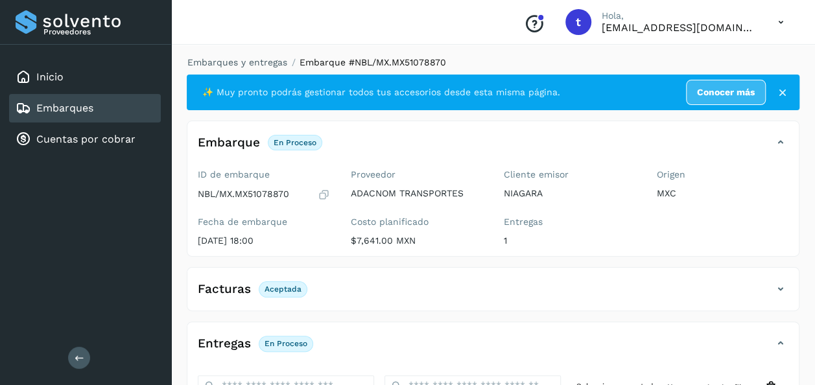
click at [126, 101] on div "Embarques" at bounding box center [85, 108] width 152 height 29
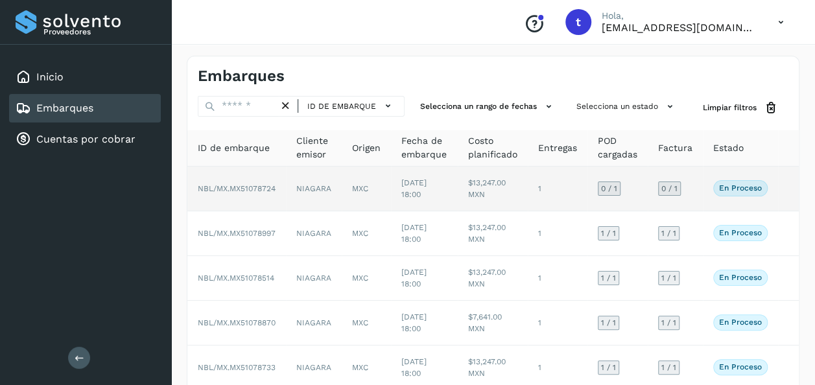
click at [785, 192] on td at bounding box center [788, 189] width 21 height 45
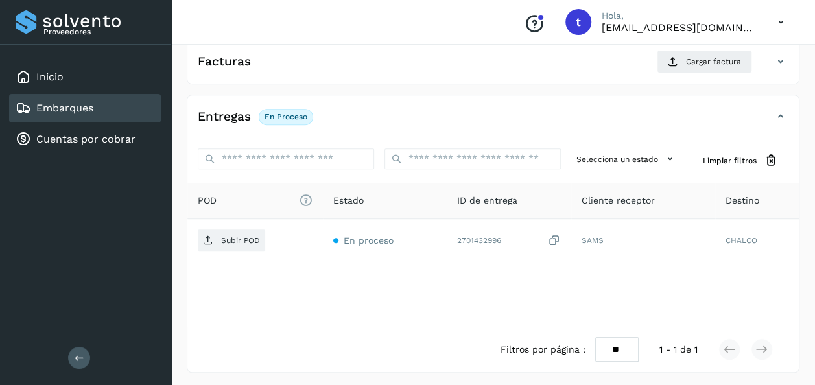
scroll to position [229, 0]
click at [218, 200] on span "POD El tamaño máximo de archivo es de 20 Mb." at bounding box center [255, 199] width 115 height 14
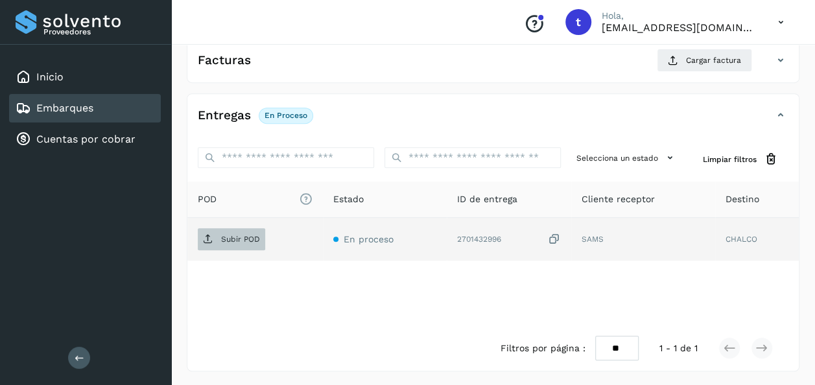
click at [245, 235] on p "Subir POD" at bounding box center [240, 239] width 39 height 9
click at [237, 235] on p "Subir POD" at bounding box center [240, 239] width 39 height 9
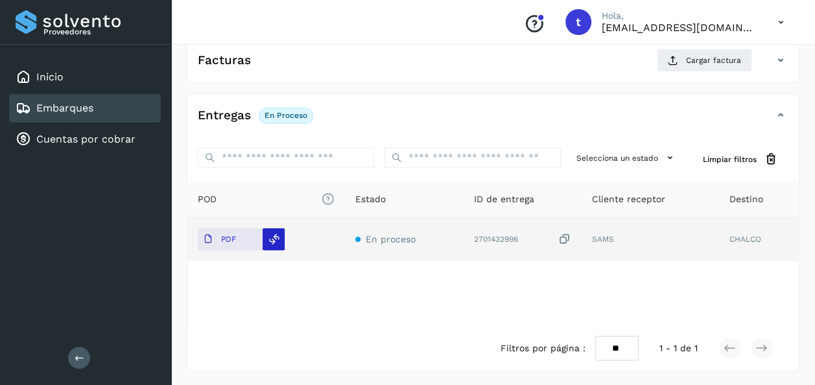
click at [273, 237] on icon at bounding box center [274, 239] width 12 height 12
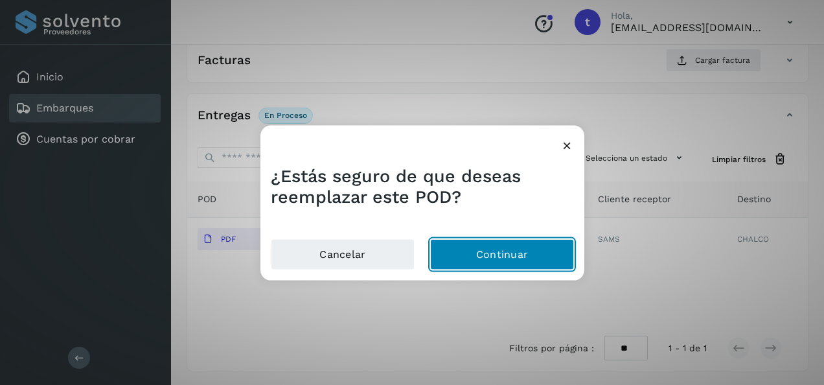
click at [493, 257] on button "Continuar" at bounding box center [502, 253] width 144 height 31
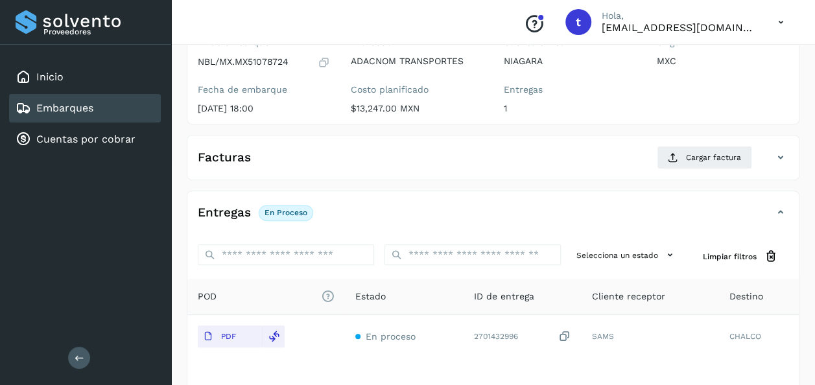
scroll to position [0, 0]
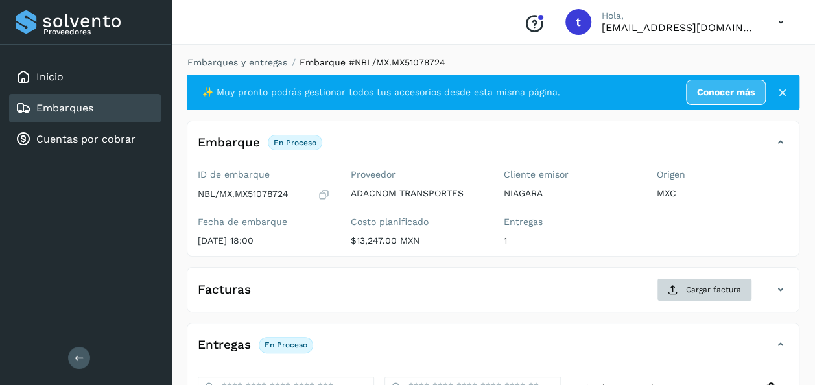
click at [702, 290] on span "Cargar factura" at bounding box center [713, 290] width 55 height 12
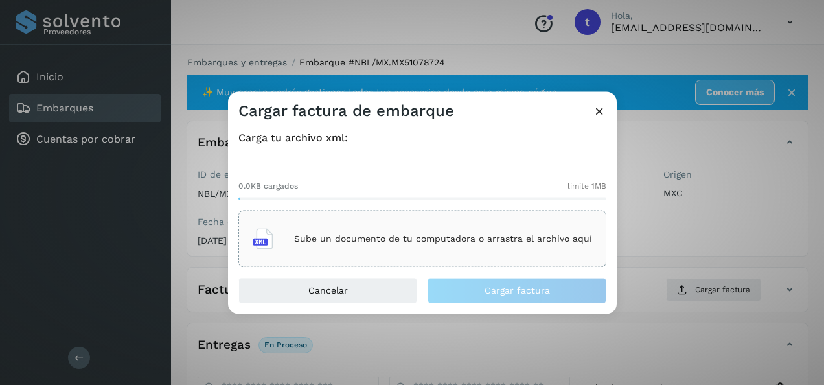
click at [408, 229] on div "Sube un documento de tu computadora o arrastra el archivo aquí" at bounding box center [423, 239] width 340 height 35
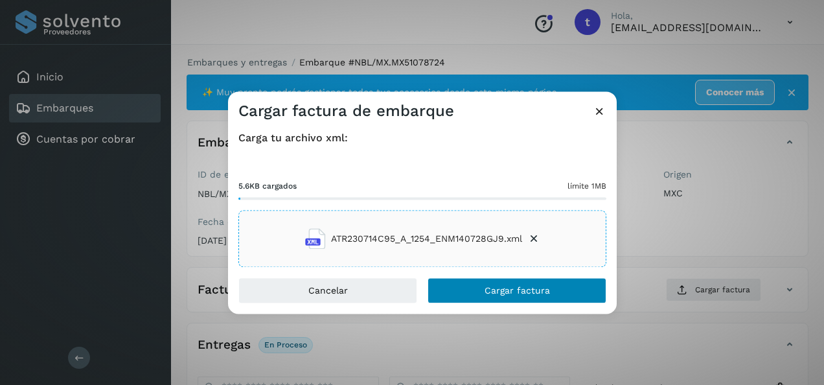
click at [562, 294] on button "Cargar factura" at bounding box center [517, 291] width 179 height 26
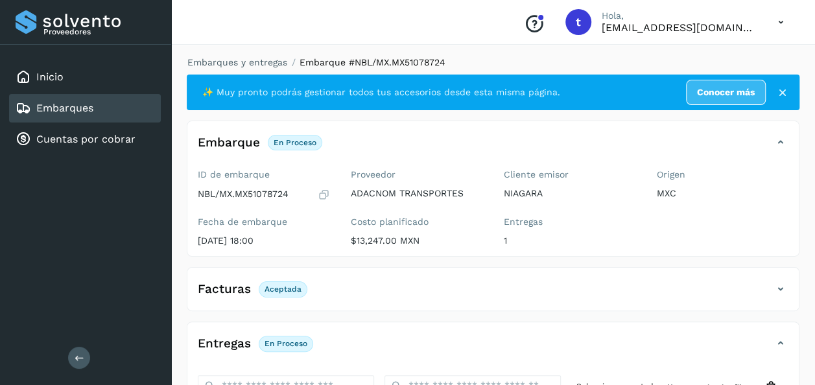
click at [73, 111] on link "Embarques" at bounding box center [64, 108] width 57 height 12
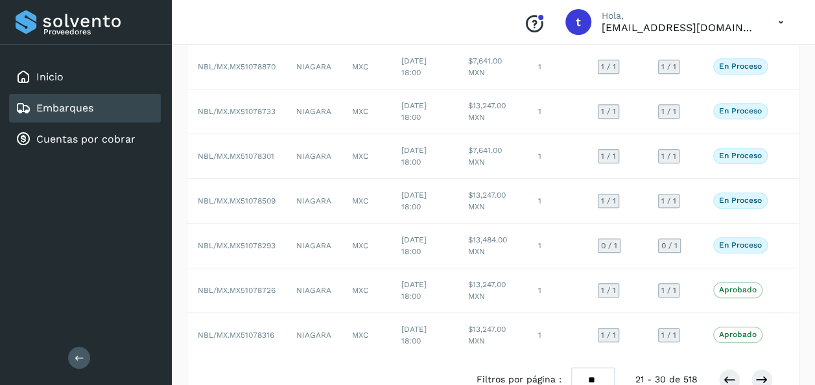
scroll to position [287, 0]
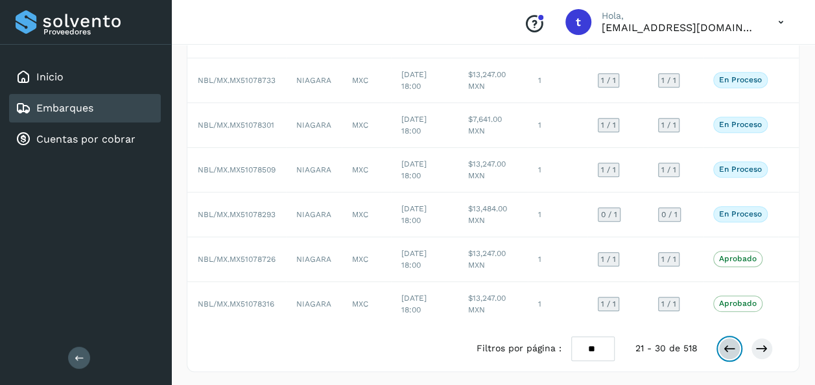
click at [738, 348] on button at bounding box center [729, 349] width 22 height 22
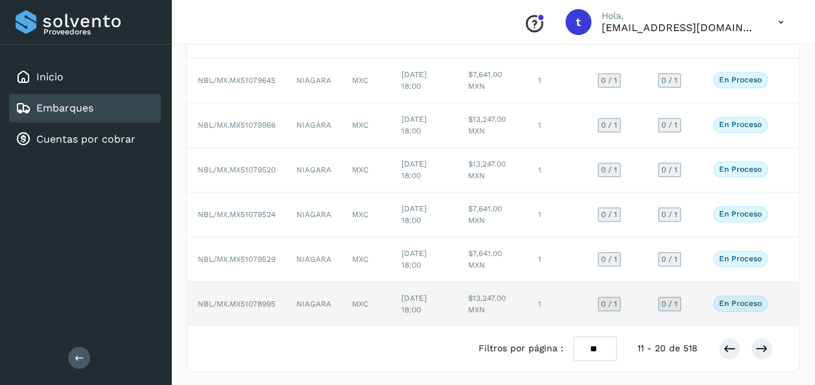
click at [783, 307] on td at bounding box center [788, 304] width 21 height 44
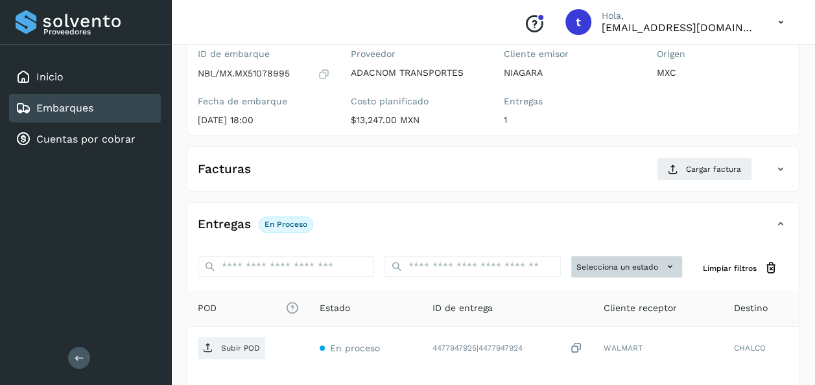
scroll to position [229, 0]
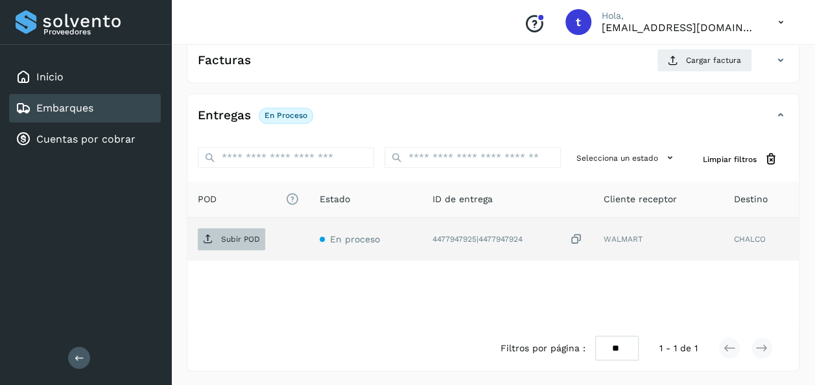
click at [221, 241] on p "Subir POD" at bounding box center [240, 239] width 39 height 9
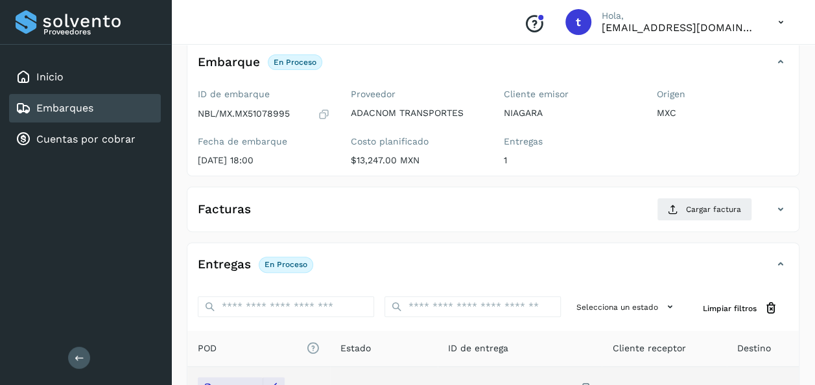
scroll to position [0, 0]
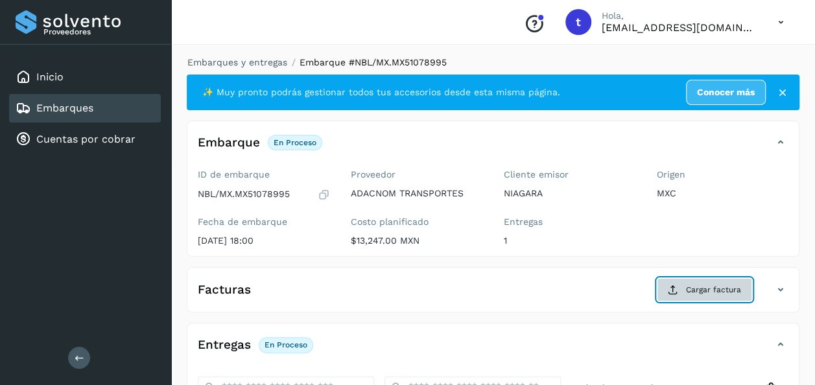
click at [688, 294] on span "Cargar factura" at bounding box center [713, 290] width 55 height 12
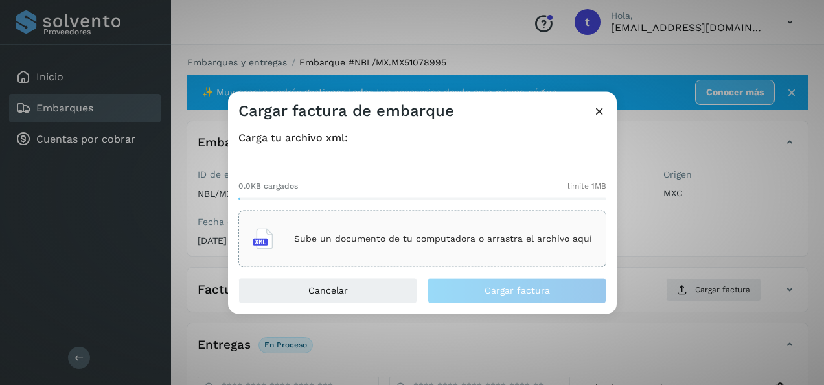
click at [430, 235] on p "Sube un documento de tu computadora o arrastra el archivo aquí" at bounding box center [443, 238] width 298 height 11
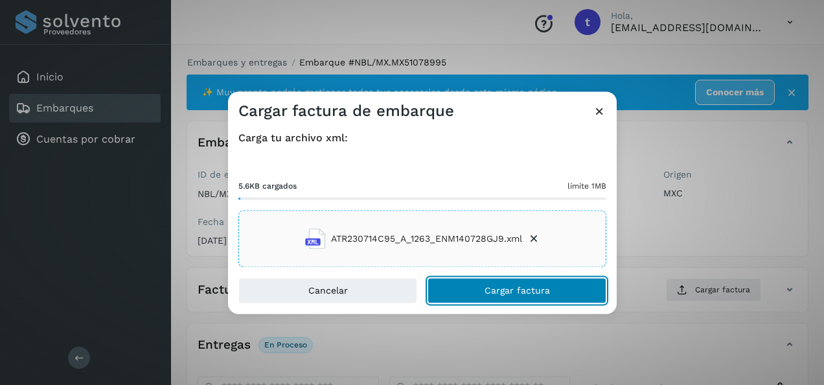
click at [566, 292] on button "Cargar factura" at bounding box center [517, 291] width 179 height 26
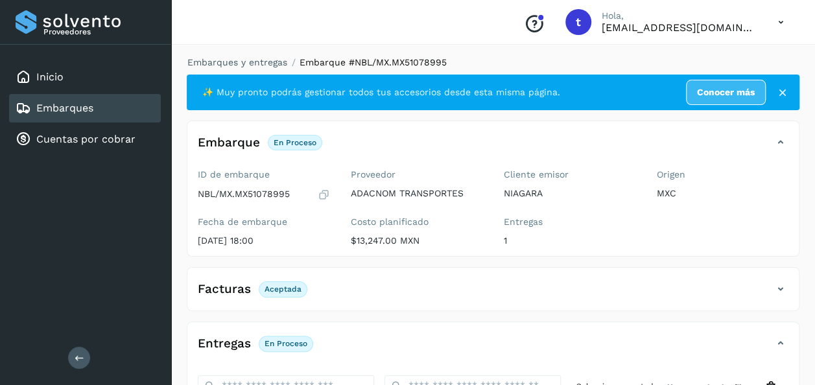
click at [75, 106] on link "Embarques" at bounding box center [64, 108] width 57 height 12
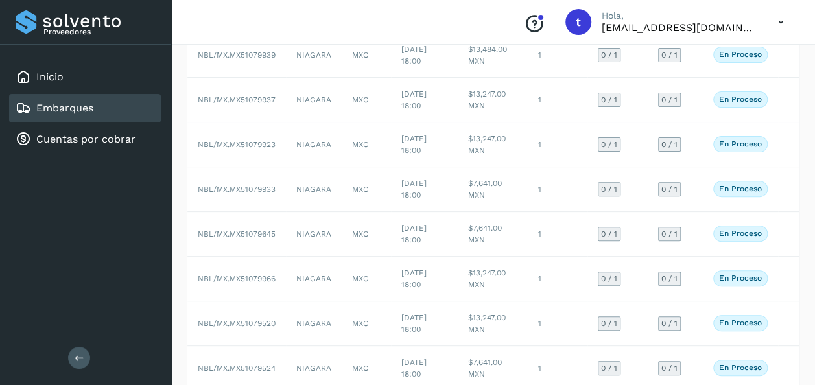
scroll to position [287, 0]
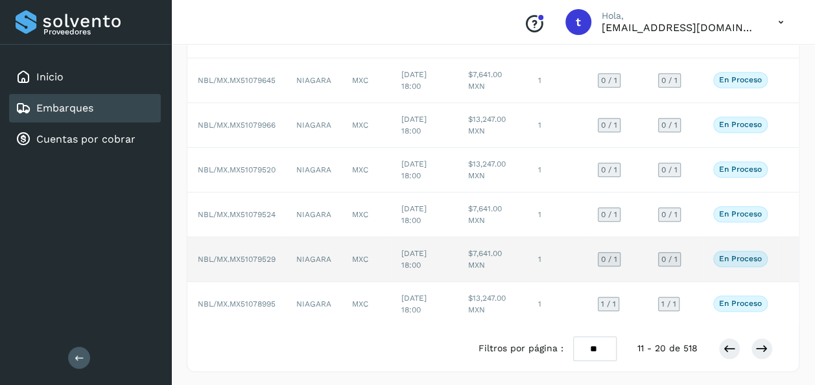
click at [778, 255] on td at bounding box center [788, 259] width 21 height 45
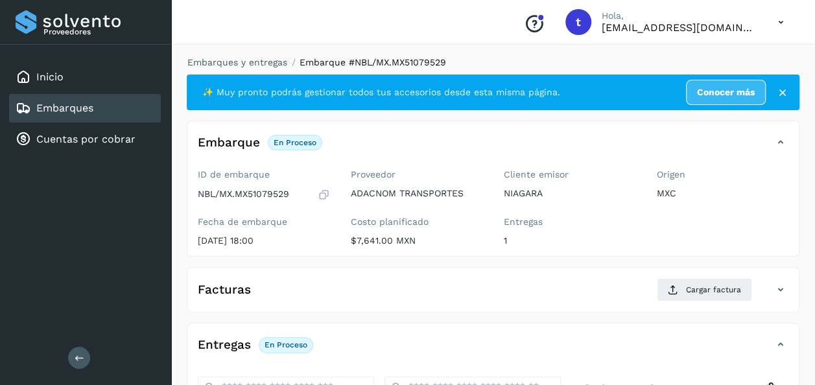
click at [445, 302] on div "Facturas Cargar factura" at bounding box center [492, 295] width 611 height 34
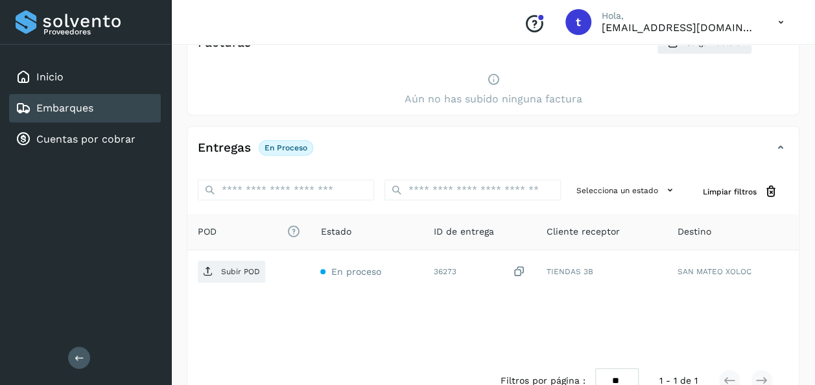
scroll to position [279, 0]
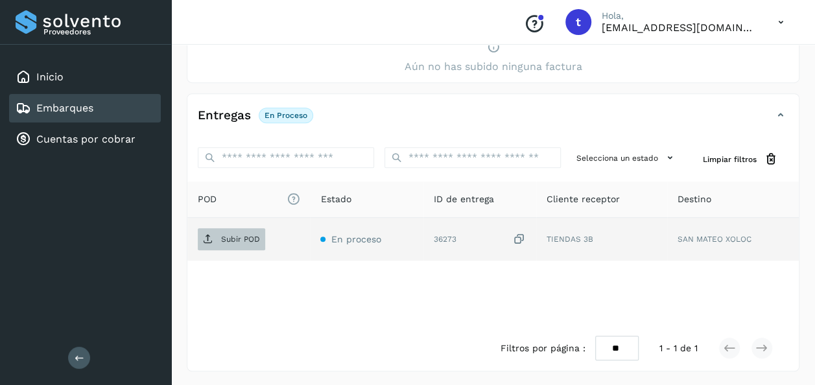
click at [238, 243] on span "Subir POD" at bounding box center [231, 239] width 67 height 21
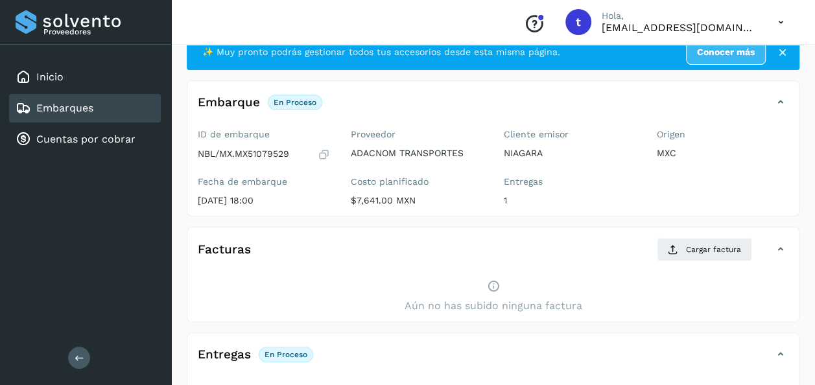
scroll to position [0, 0]
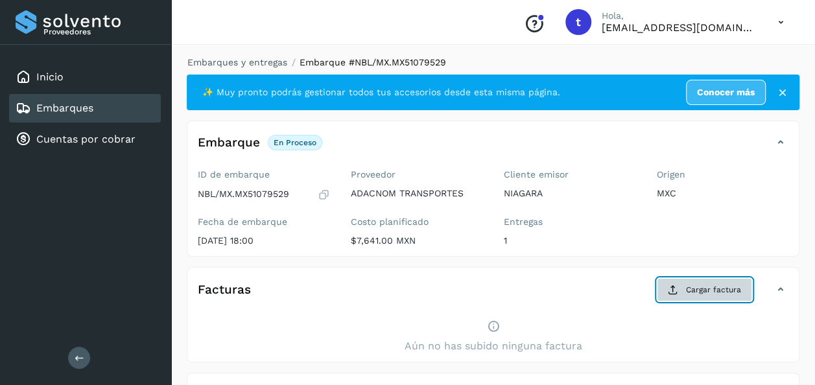
click at [697, 288] on span "Cargar factura" at bounding box center [713, 290] width 55 height 12
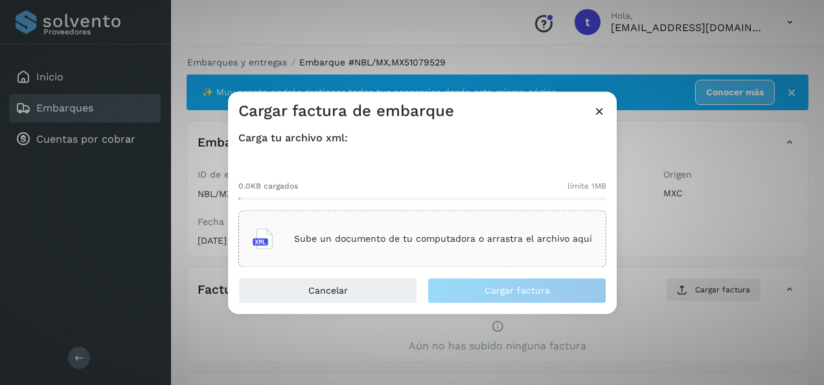
click at [380, 238] on p "Sube un documento de tu computadora o arrastra el archivo aquí" at bounding box center [443, 238] width 298 height 11
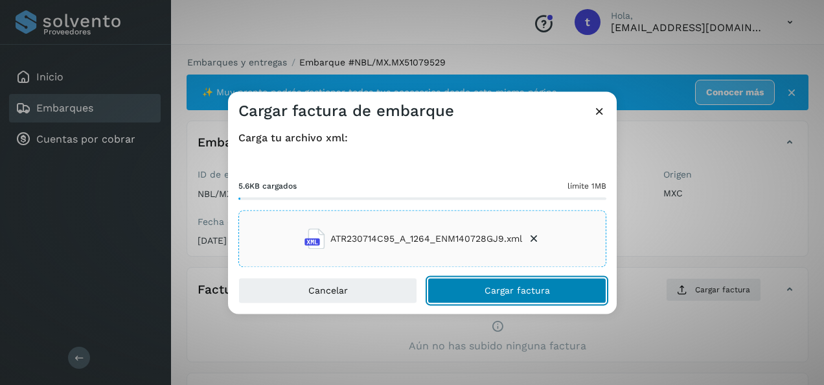
click at [565, 293] on button "Cargar factura" at bounding box center [517, 291] width 179 height 26
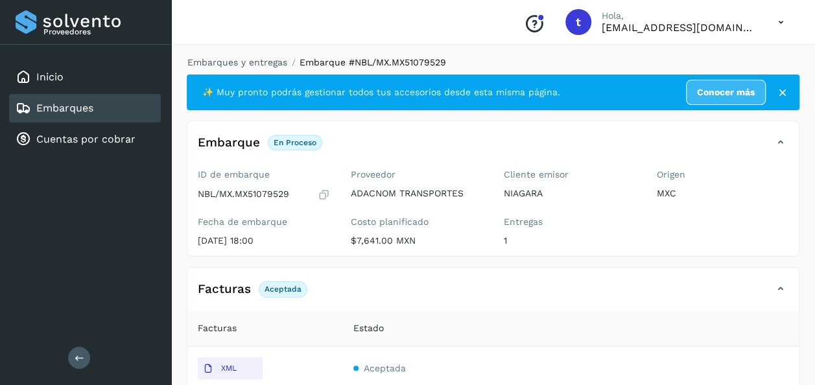
click at [70, 112] on link "Embarques" at bounding box center [64, 108] width 57 height 12
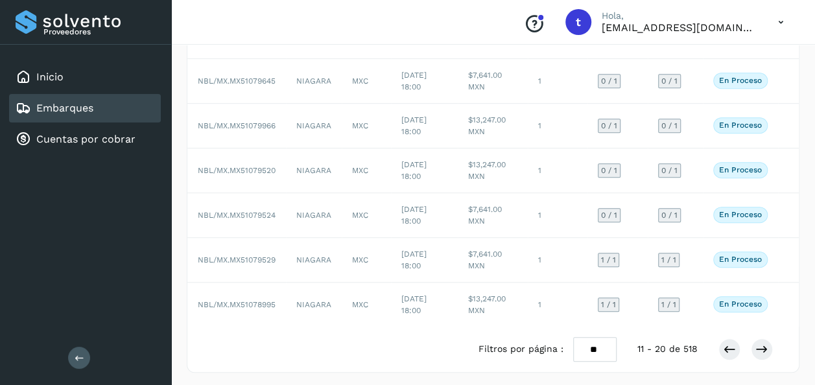
scroll to position [287, 0]
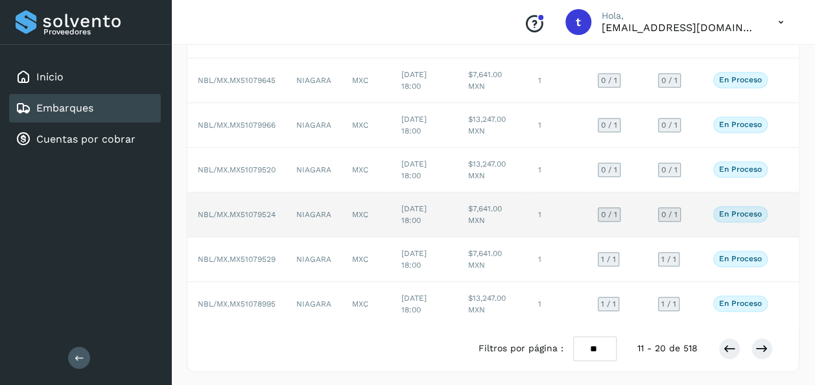
click at [787, 212] on td at bounding box center [788, 214] width 21 height 45
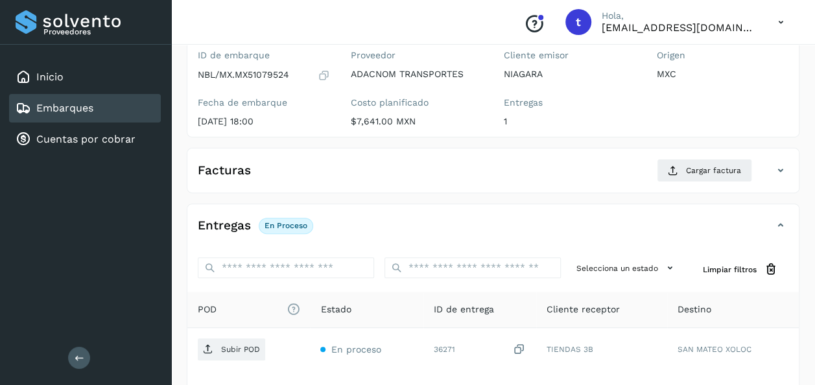
scroll to position [229, 0]
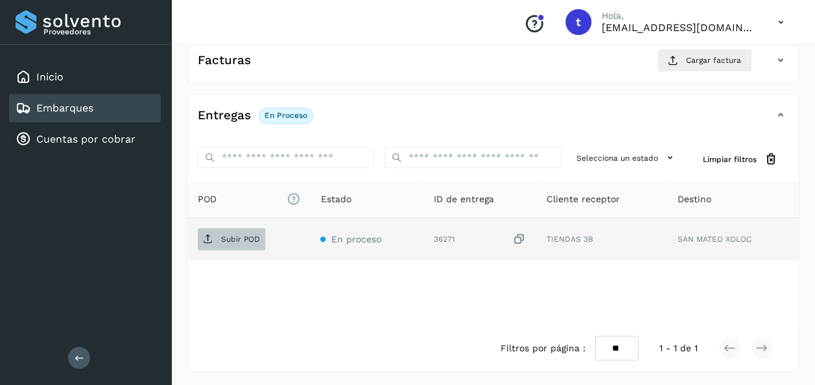
click at [233, 237] on p "Subir POD" at bounding box center [240, 239] width 39 height 9
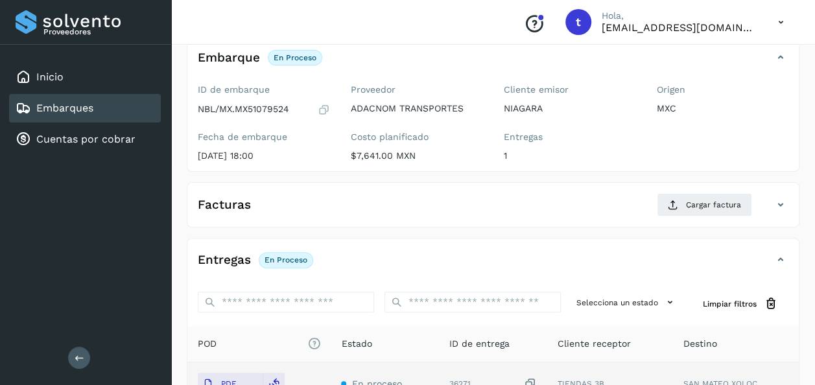
scroll to position [0, 0]
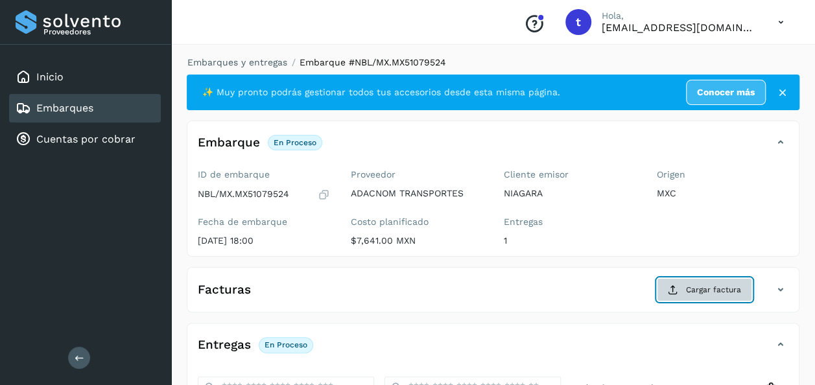
click at [703, 290] on span "Cargar factura" at bounding box center [713, 290] width 55 height 12
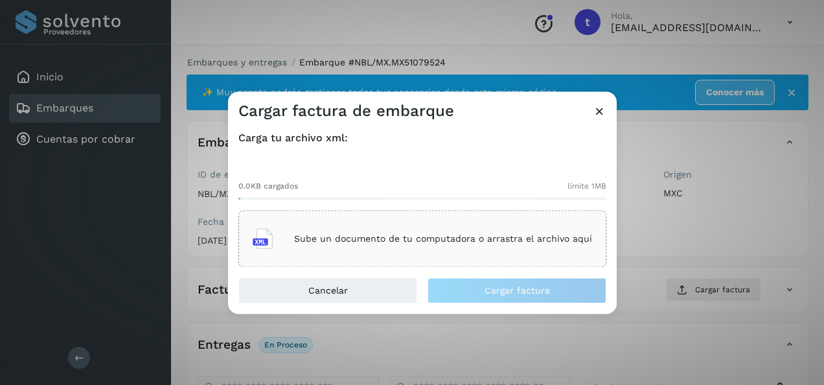
click at [395, 233] on p "Sube un documento de tu computadora o arrastra el archivo aquí" at bounding box center [443, 238] width 298 height 11
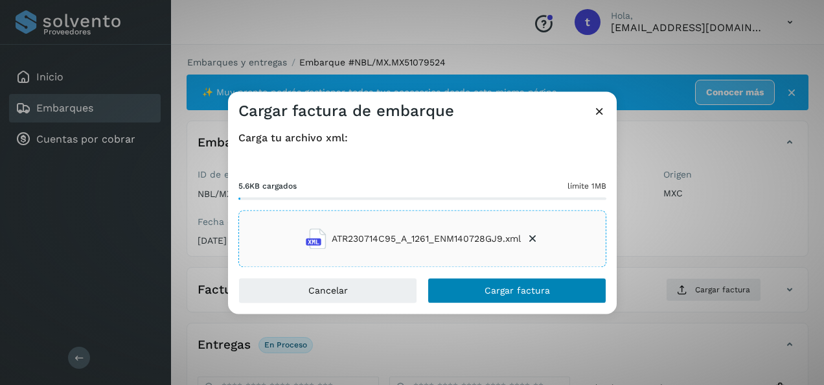
click at [552, 301] on button "Cargar factura" at bounding box center [517, 291] width 179 height 26
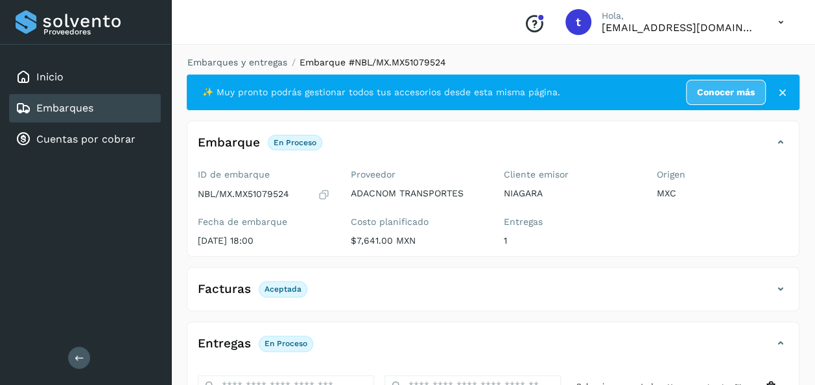
click at [82, 108] on link "Embarques" at bounding box center [64, 108] width 57 height 12
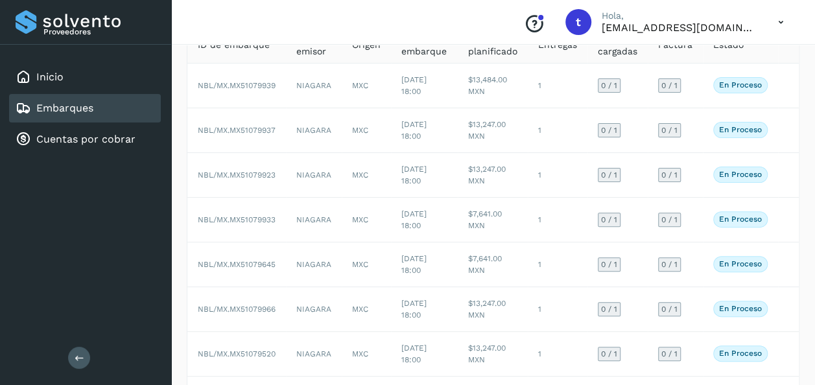
scroll to position [287, 0]
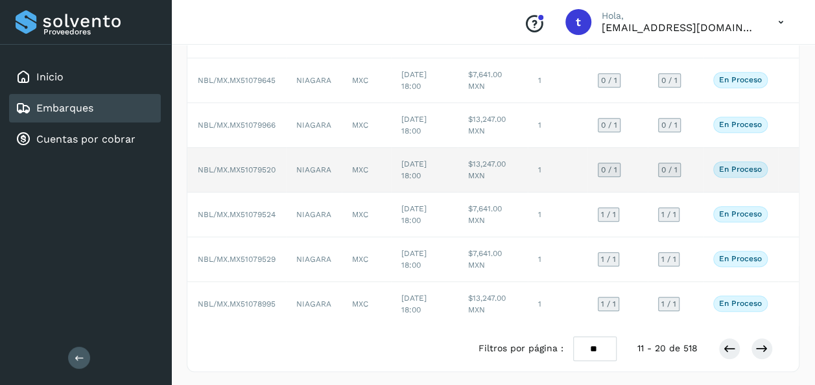
click at [780, 174] on td at bounding box center [788, 170] width 21 height 45
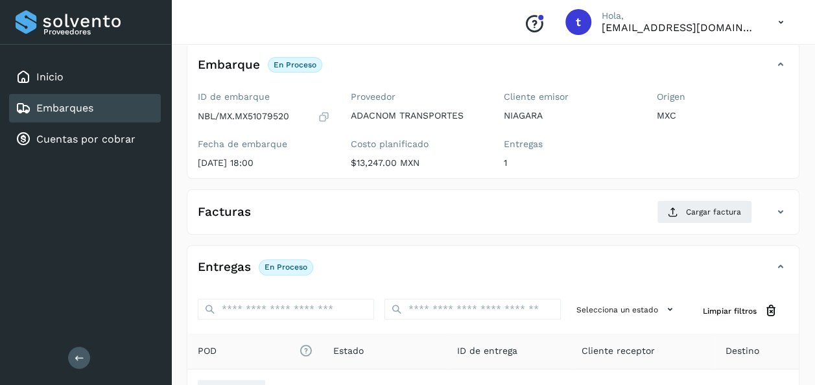
scroll to position [229, 0]
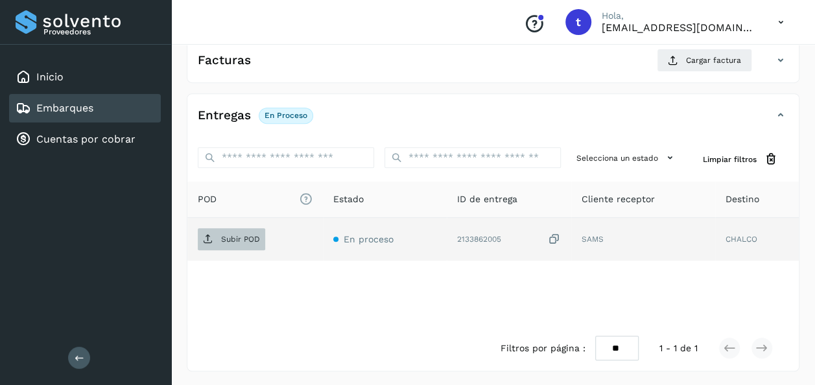
click at [231, 239] on p "Subir POD" at bounding box center [240, 239] width 39 height 9
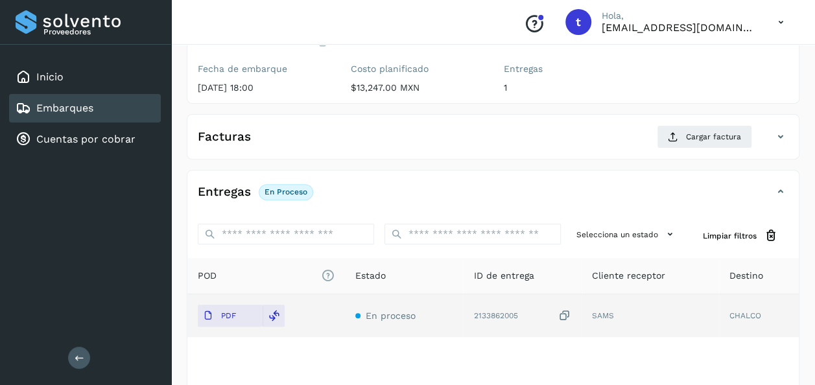
scroll to position [0, 0]
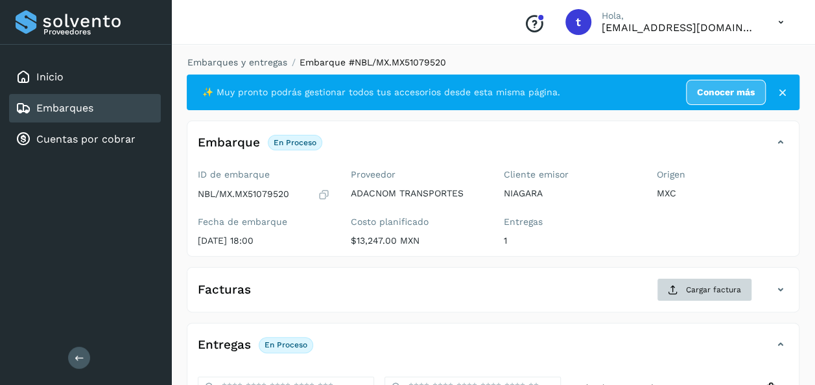
click at [702, 289] on span "Cargar factura" at bounding box center [713, 290] width 55 height 12
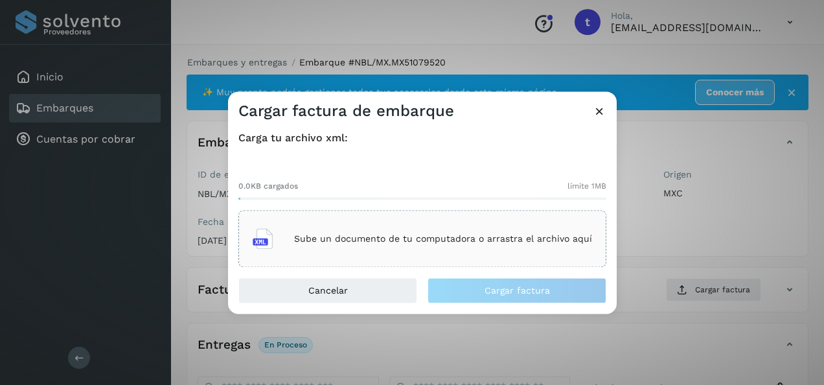
click at [384, 233] on div "Sube un documento de tu computadora o arrastra el archivo aquí" at bounding box center [423, 239] width 340 height 35
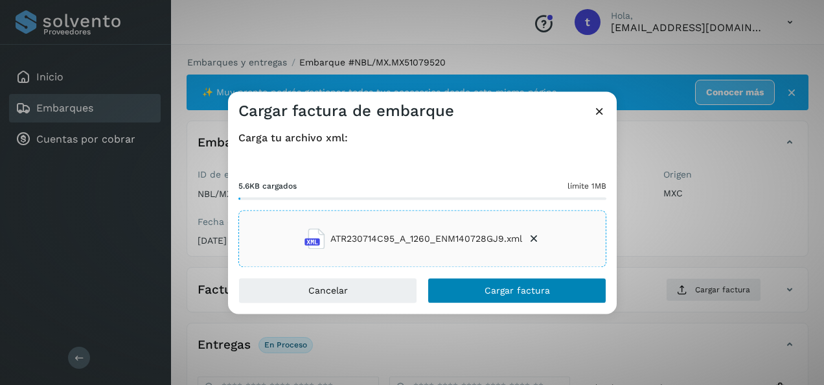
click at [504, 291] on span "Cargar factura" at bounding box center [517, 290] width 65 height 9
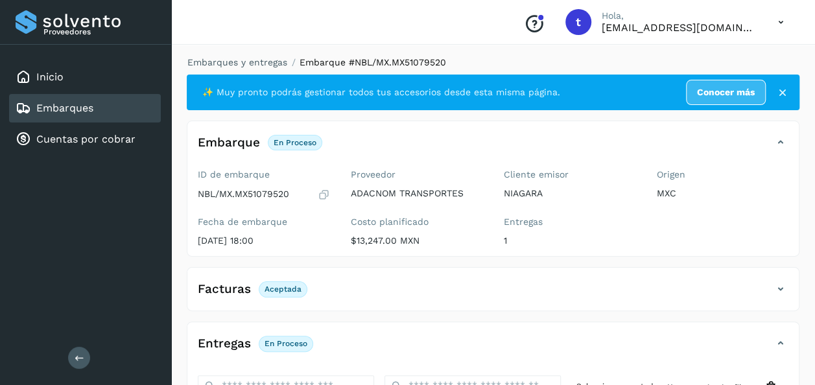
click at [61, 105] on link "Embarques" at bounding box center [64, 108] width 57 height 12
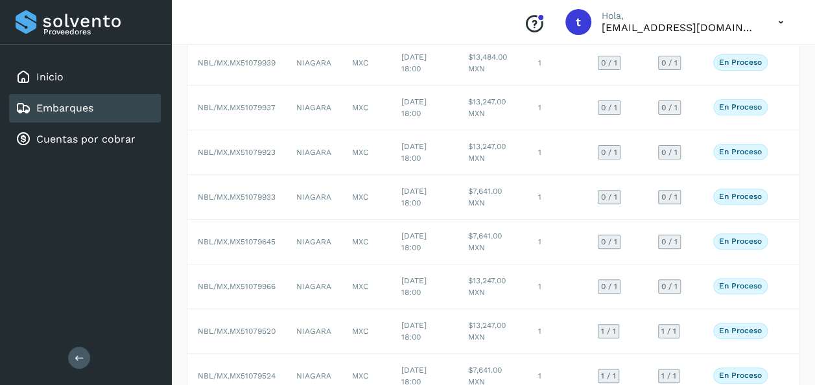
scroll to position [287, 0]
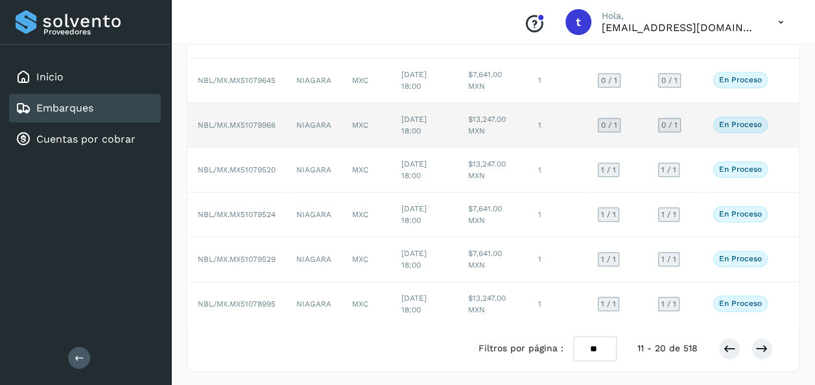
click at [780, 122] on td at bounding box center [788, 125] width 21 height 45
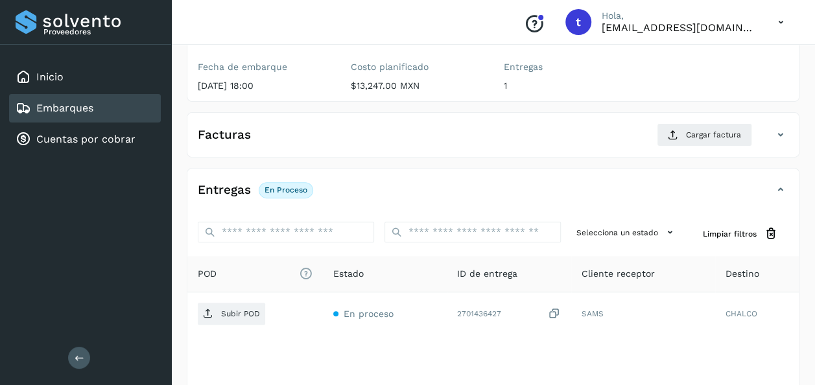
scroll to position [229, 0]
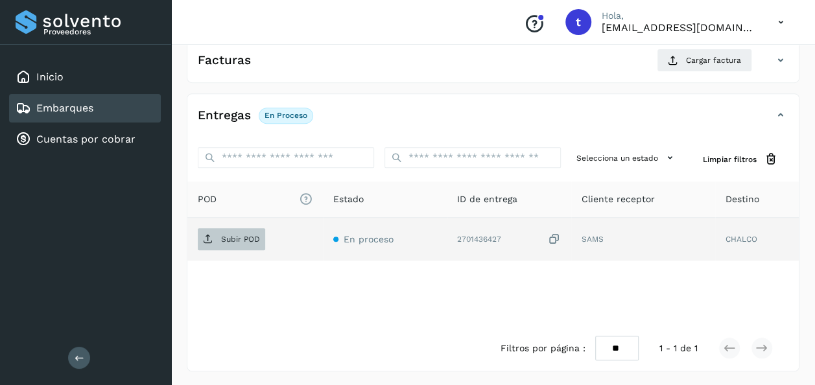
click at [226, 242] on span "Subir POD" at bounding box center [231, 239] width 67 height 21
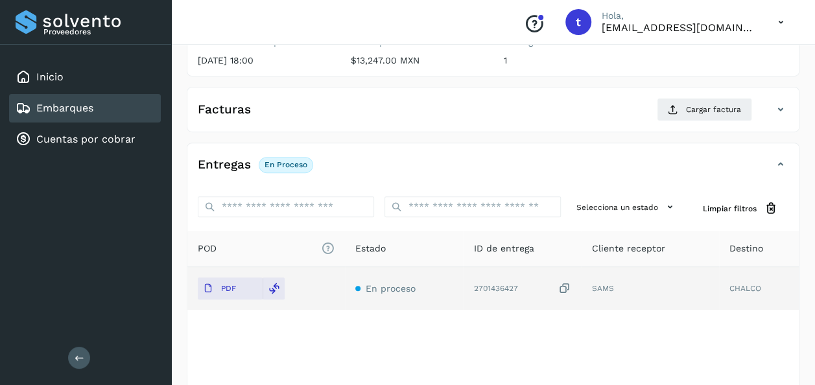
scroll to position [0, 0]
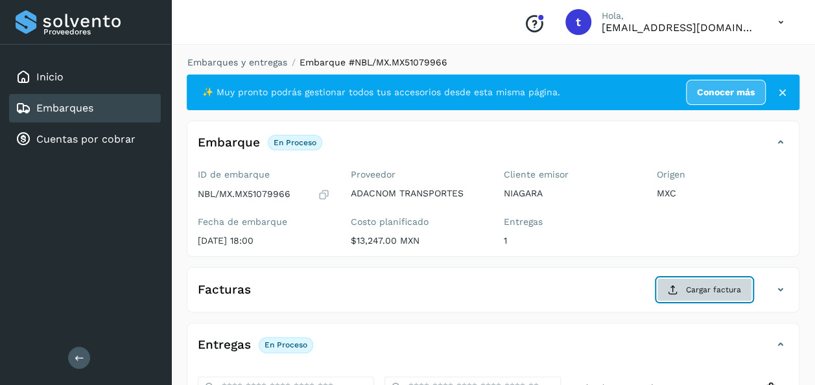
click at [707, 292] on span "Cargar factura" at bounding box center [713, 290] width 55 height 12
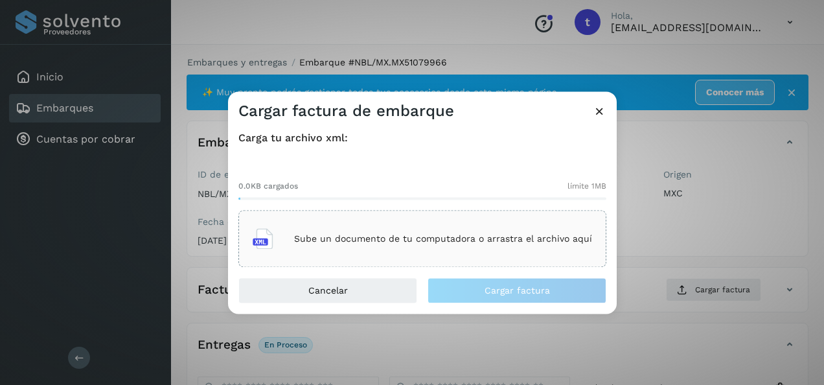
click at [410, 240] on p "Sube un documento de tu computadora o arrastra el archivo aquí" at bounding box center [443, 238] width 298 height 11
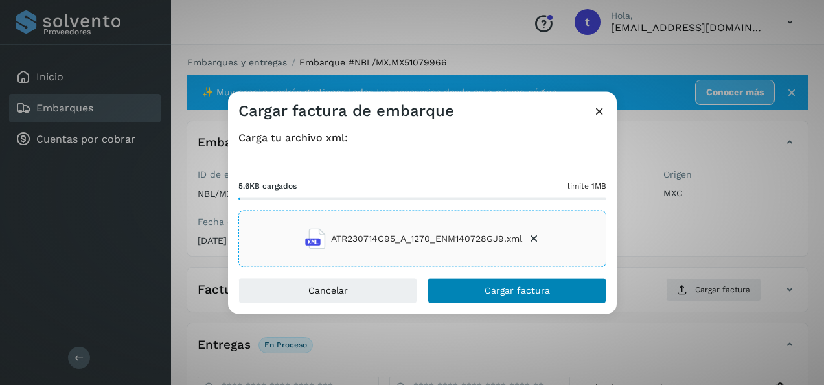
click at [555, 288] on button "Cargar factura" at bounding box center [517, 291] width 179 height 26
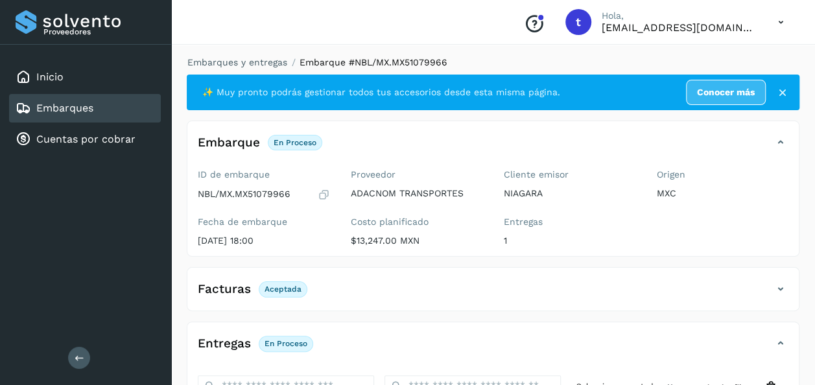
click at [64, 106] on link "Embarques" at bounding box center [64, 108] width 57 height 12
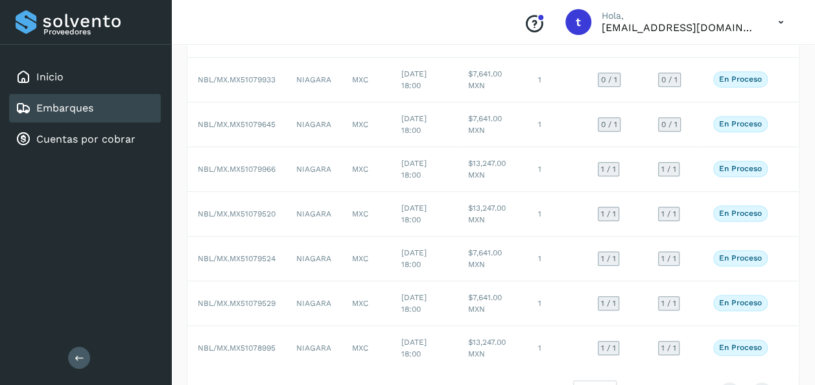
scroll to position [255, 0]
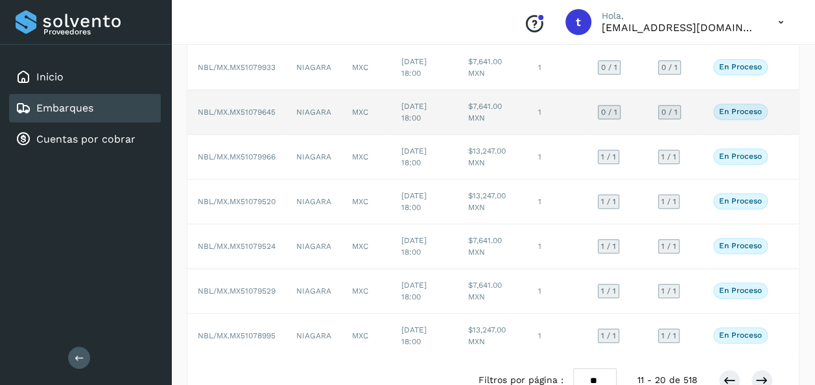
click at [778, 111] on td at bounding box center [788, 112] width 21 height 45
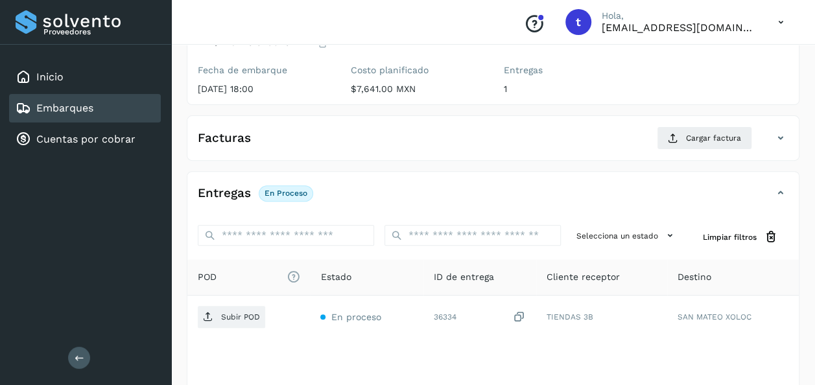
scroll to position [229, 0]
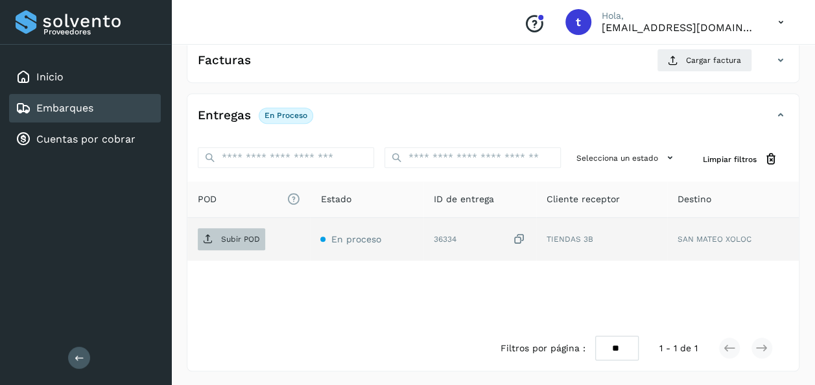
click at [237, 246] on span "Subir POD" at bounding box center [231, 239] width 67 height 21
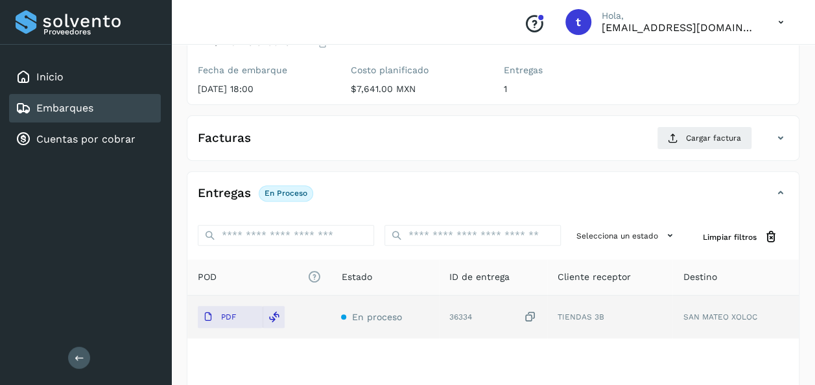
scroll to position [0, 0]
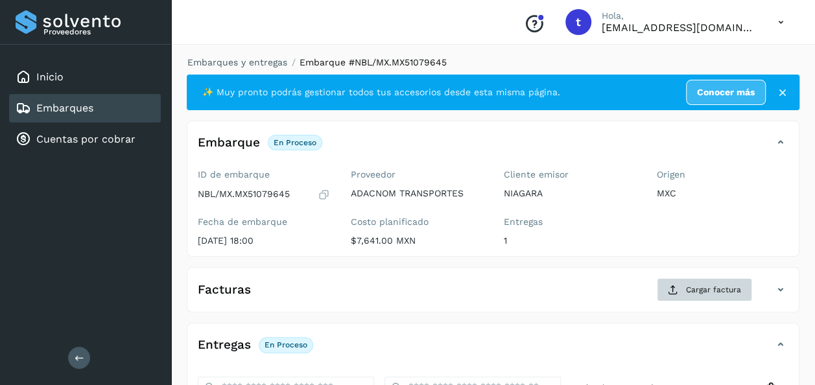
click at [705, 293] on span "Cargar factura" at bounding box center [713, 290] width 55 height 12
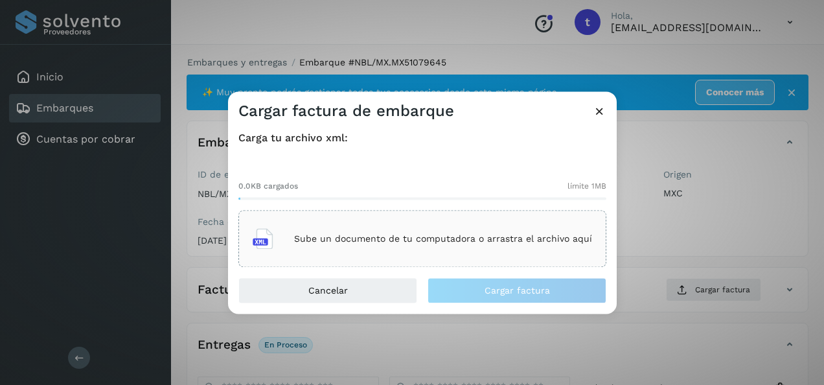
click at [403, 241] on p "Sube un documento de tu computadora o arrastra el archivo aquí" at bounding box center [443, 238] width 298 height 11
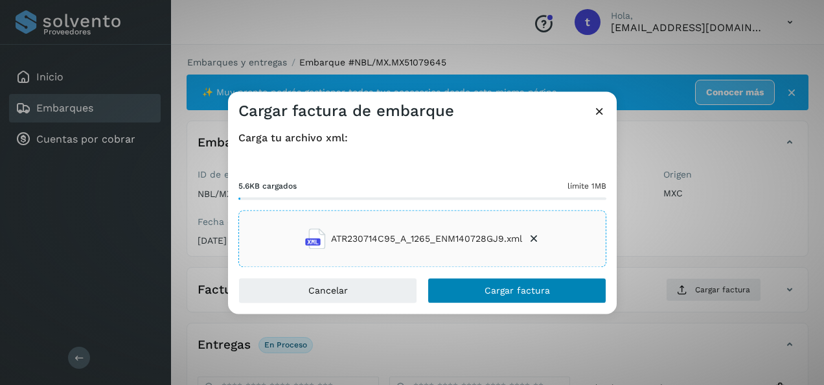
click at [550, 301] on button "Cargar factura" at bounding box center [517, 291] width 179 height 26
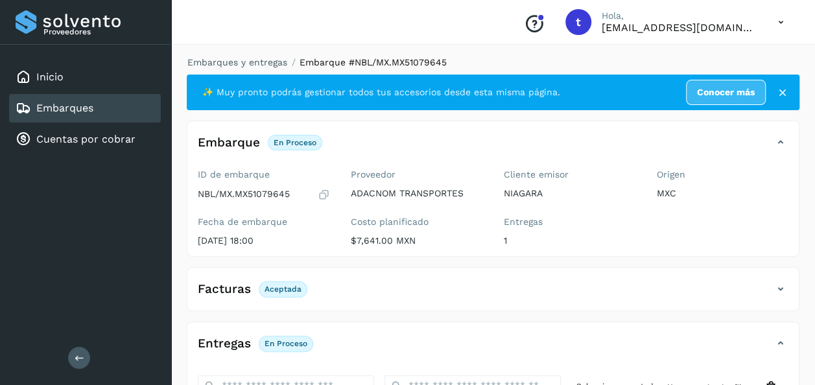
click at [76, 112] on link "Embarques" at bounding box center [64, 108] width 57 height 12
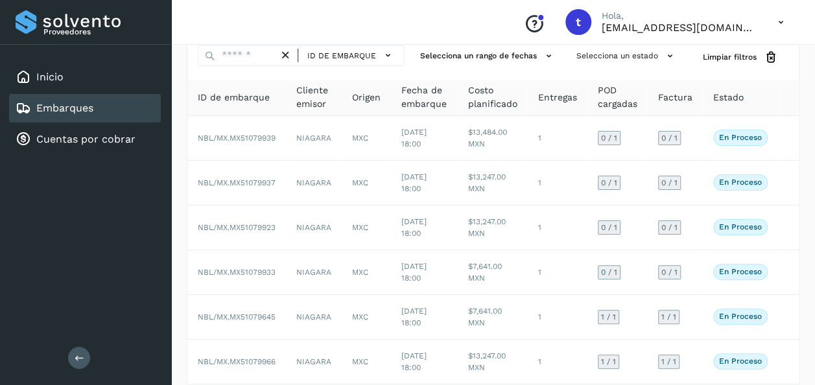
scroll to position [53, 0]
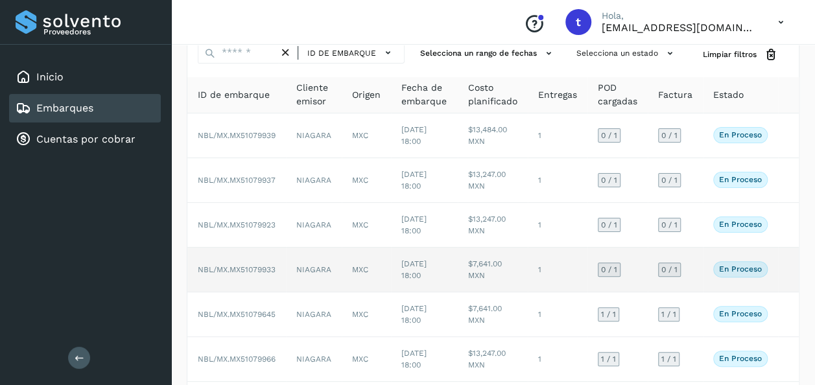
click at [780, 271] on td at bounding box center [788, 270] width 21 height 45
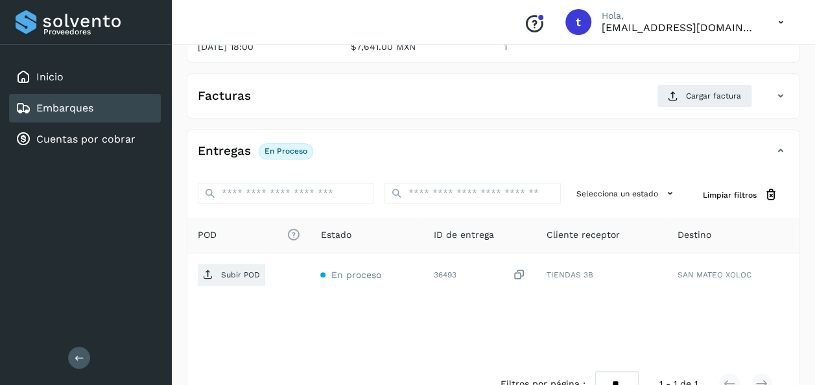
scroll to position [229, 0]
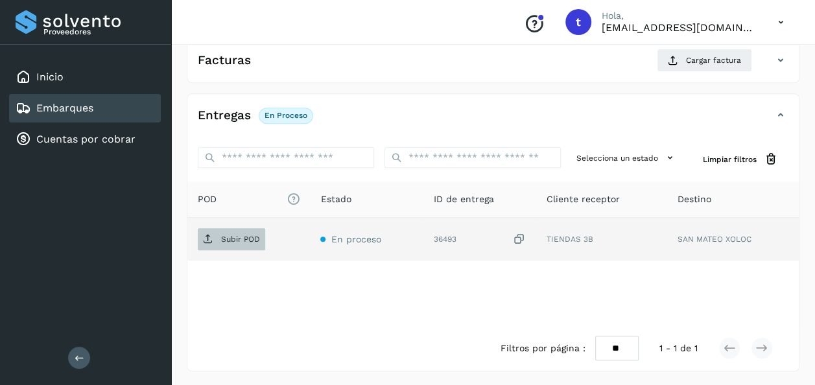
click at [232, 238] on p "Subir POD" at bounding box center [240, 239] width 39 height 9
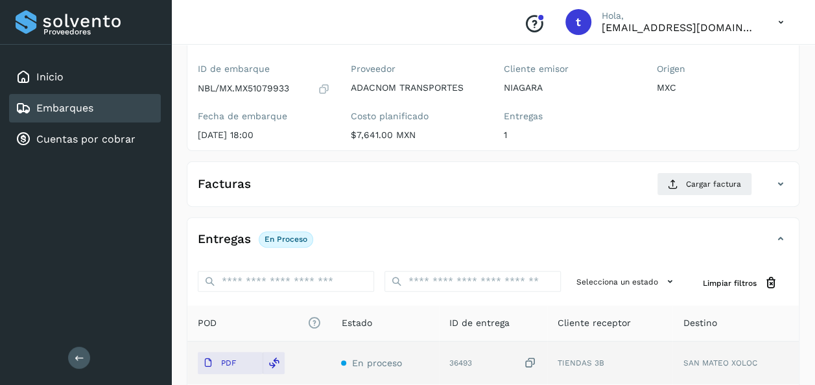
scroll to position [0, 0]
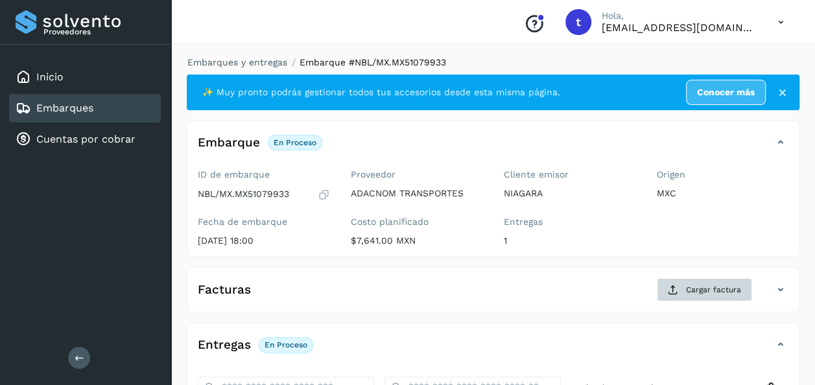
click at [705, 288] on span "Cargar factura" at bounding box center [713, 290] width 55 height 12
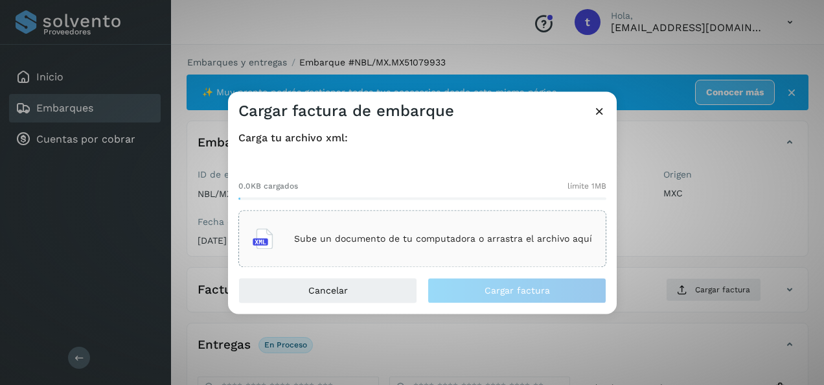
click at [426, 231] on div "Sube un documento de tu computadora o arrastra el archivo aquí" at bounding box center [423, 239] width 340 height 35
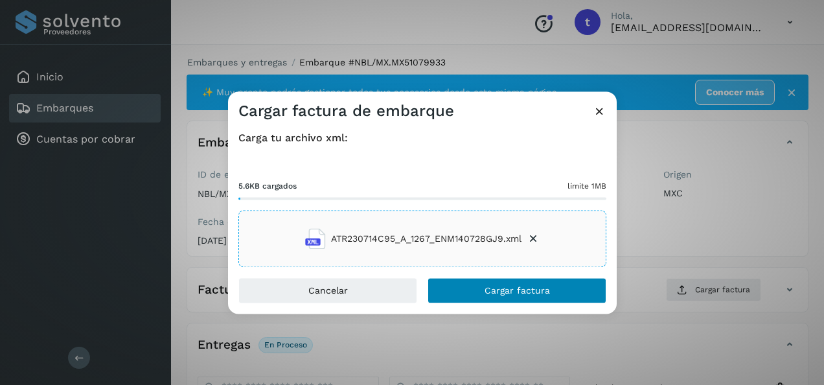
click at [548, 303] on button "Cargar factura" at bounding box center [517, 291] width 179 height 26
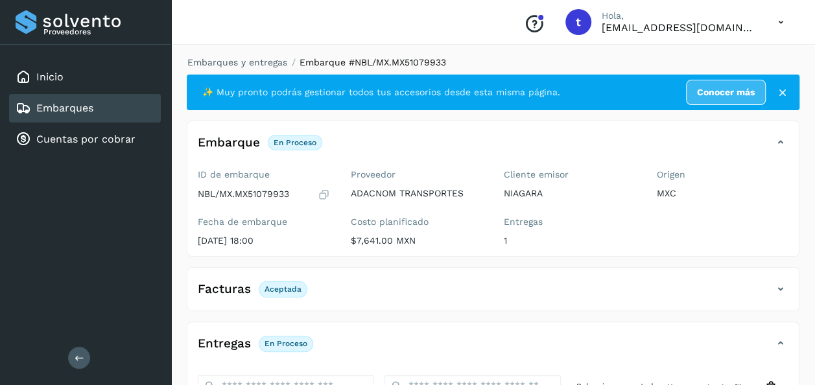
click at [91, 104] on link "Embarques" at bounding box center [64, 108] width 57 height 12
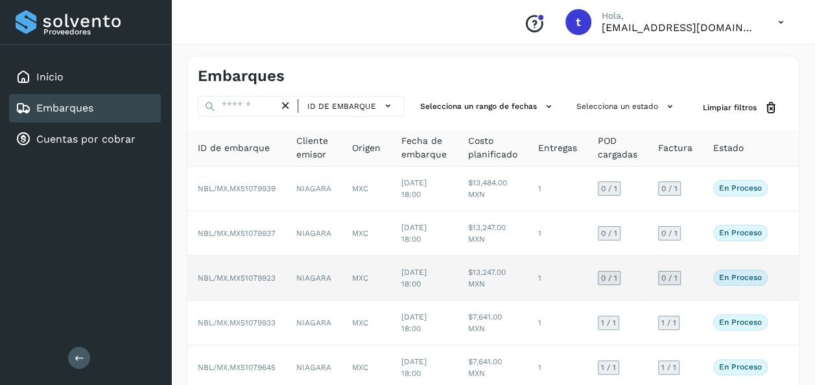
click at [780, 275] on td at bounding box center [788, 278] width 21 height 45
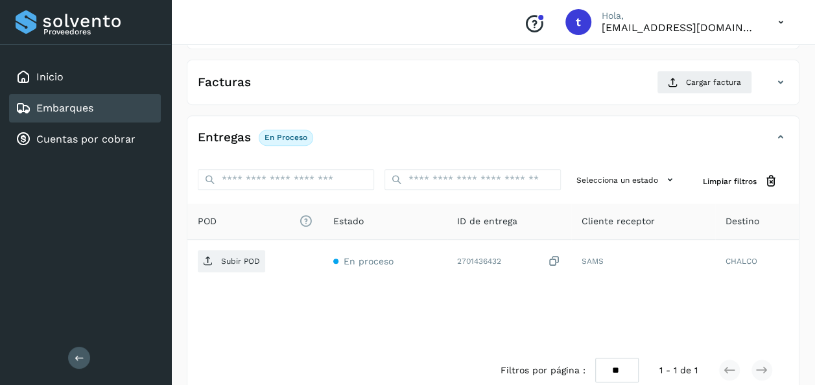
scroll to position [229, 0]
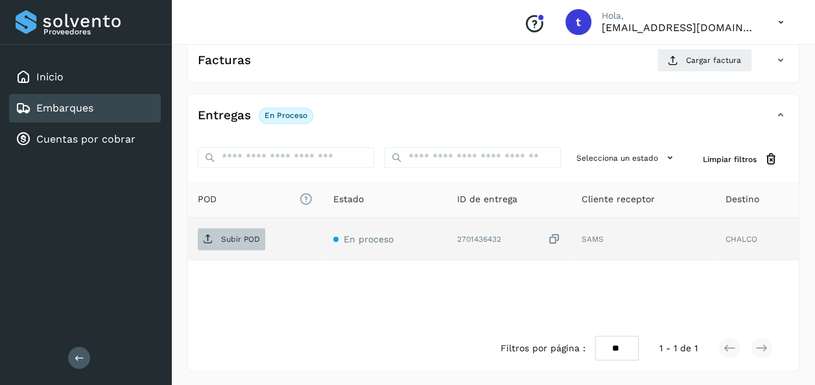
click at [232, 246] on span "Subir POD" at bounding box center [231, 239] width 67 height 21
